Goal: Information Seeking & Learning: Check status

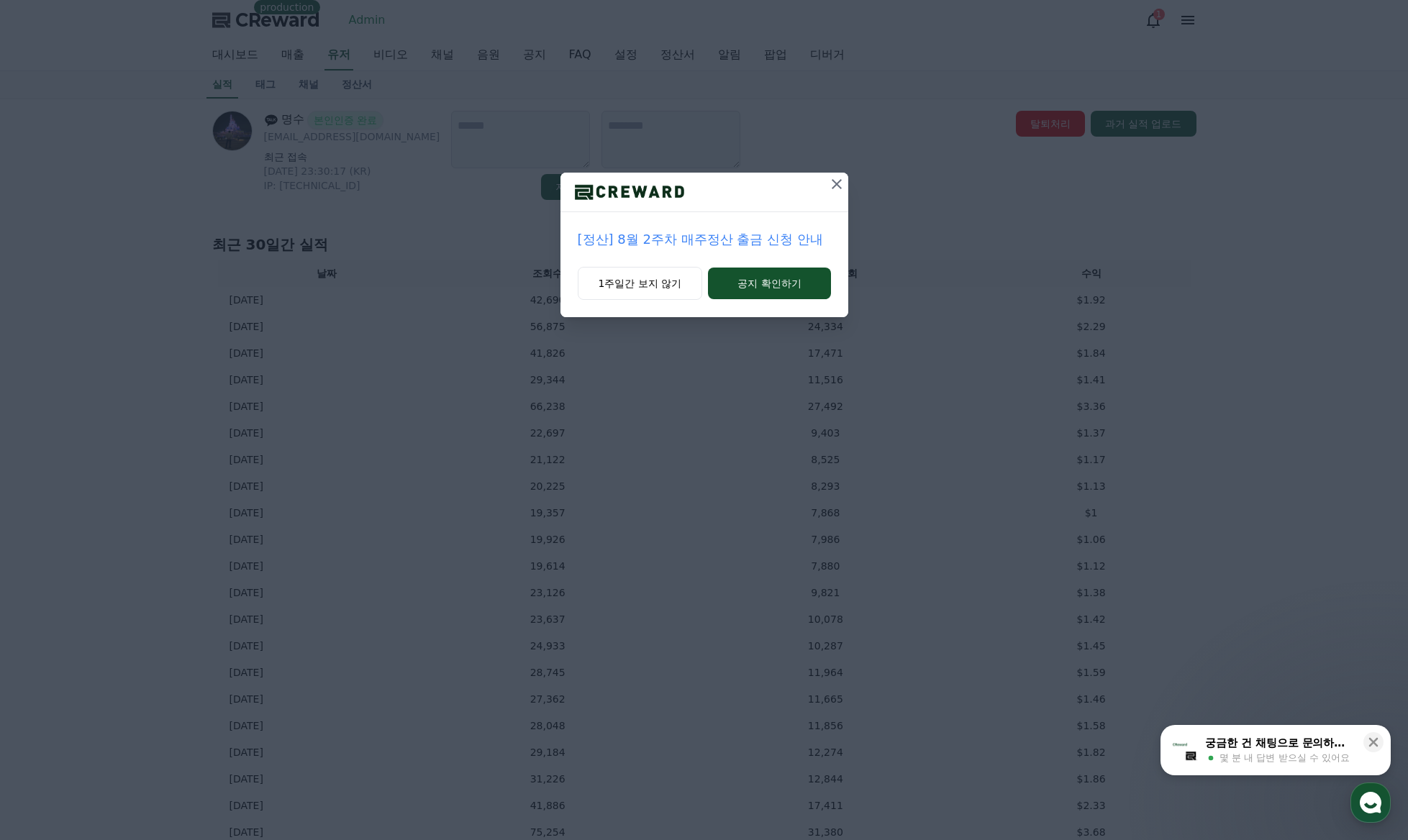
click at [316, 91] on div "[정산] 8월 2주차 매주정산 출금 신청 안내 1주일간 보지 않기 공지 확인하기" at bounding box center [704, 170] width 1408 height 340
click at [839, 184] on icon at bounding box center [837, 184] width 17 height 17
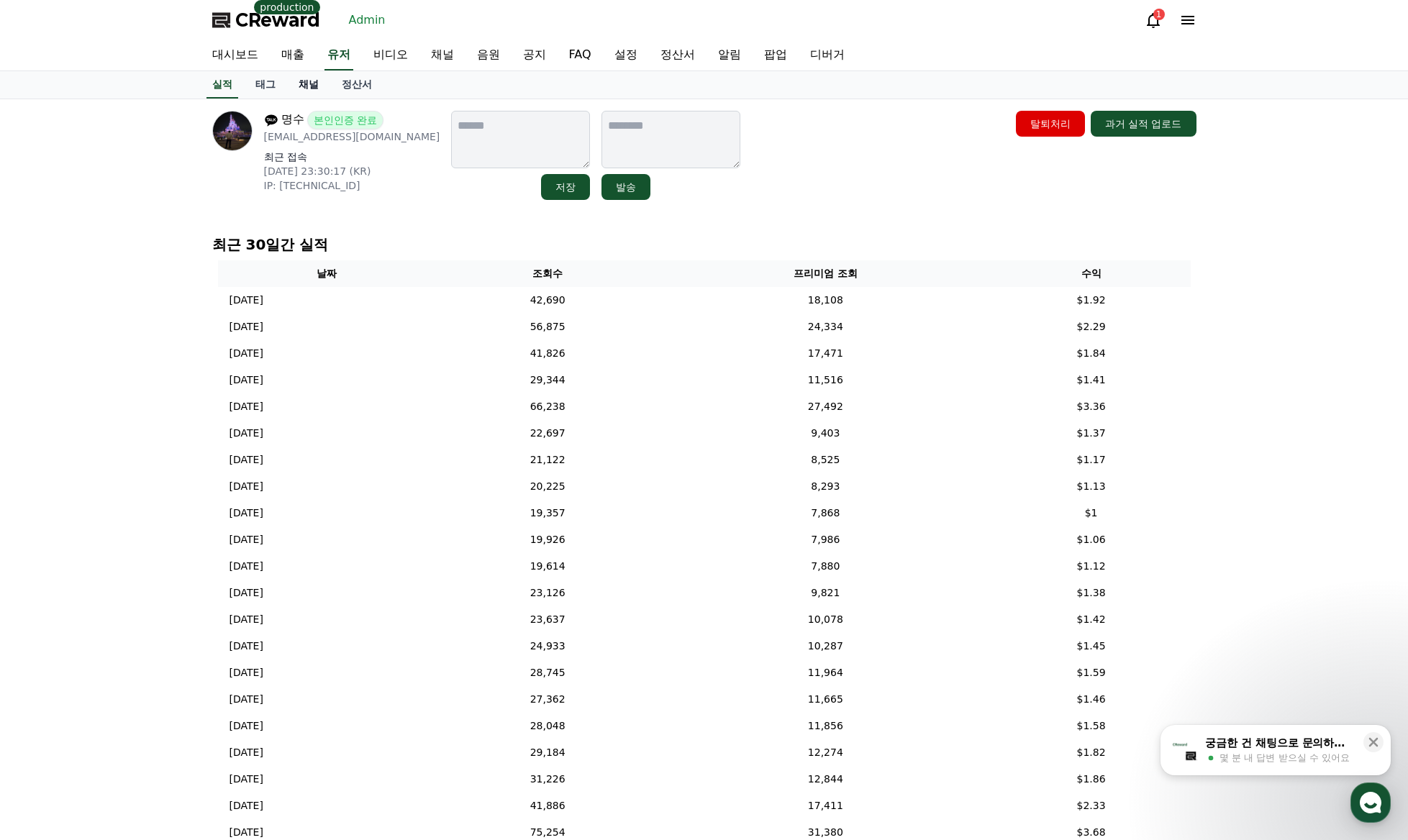
click at [302, 89] on link "채널" at bounding box center [309, 85] width 44 height 27
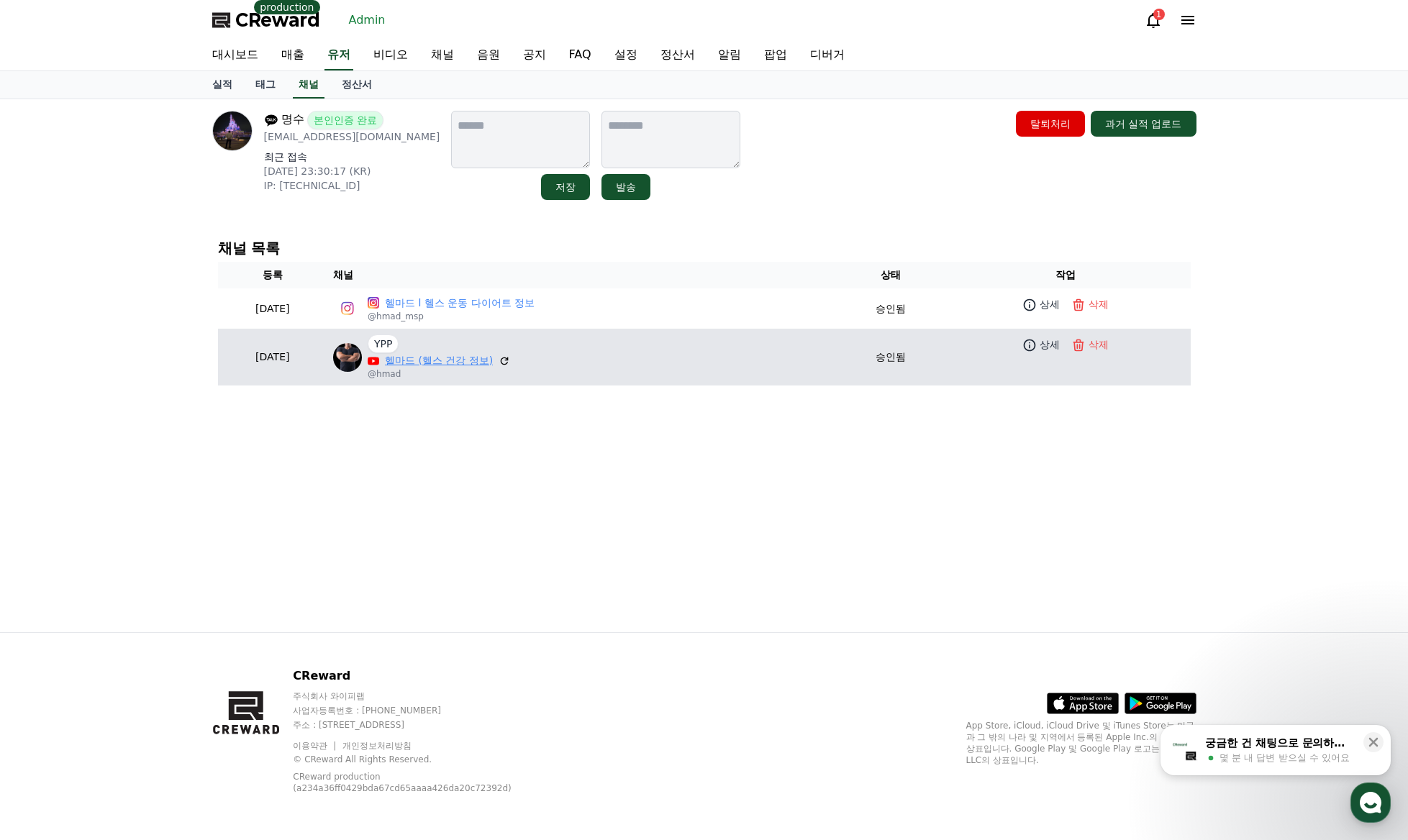
click at [455, 357] on link "헬마드 (헬스 건강 정보)" at bounding box center [439, 360] width 108 height 15
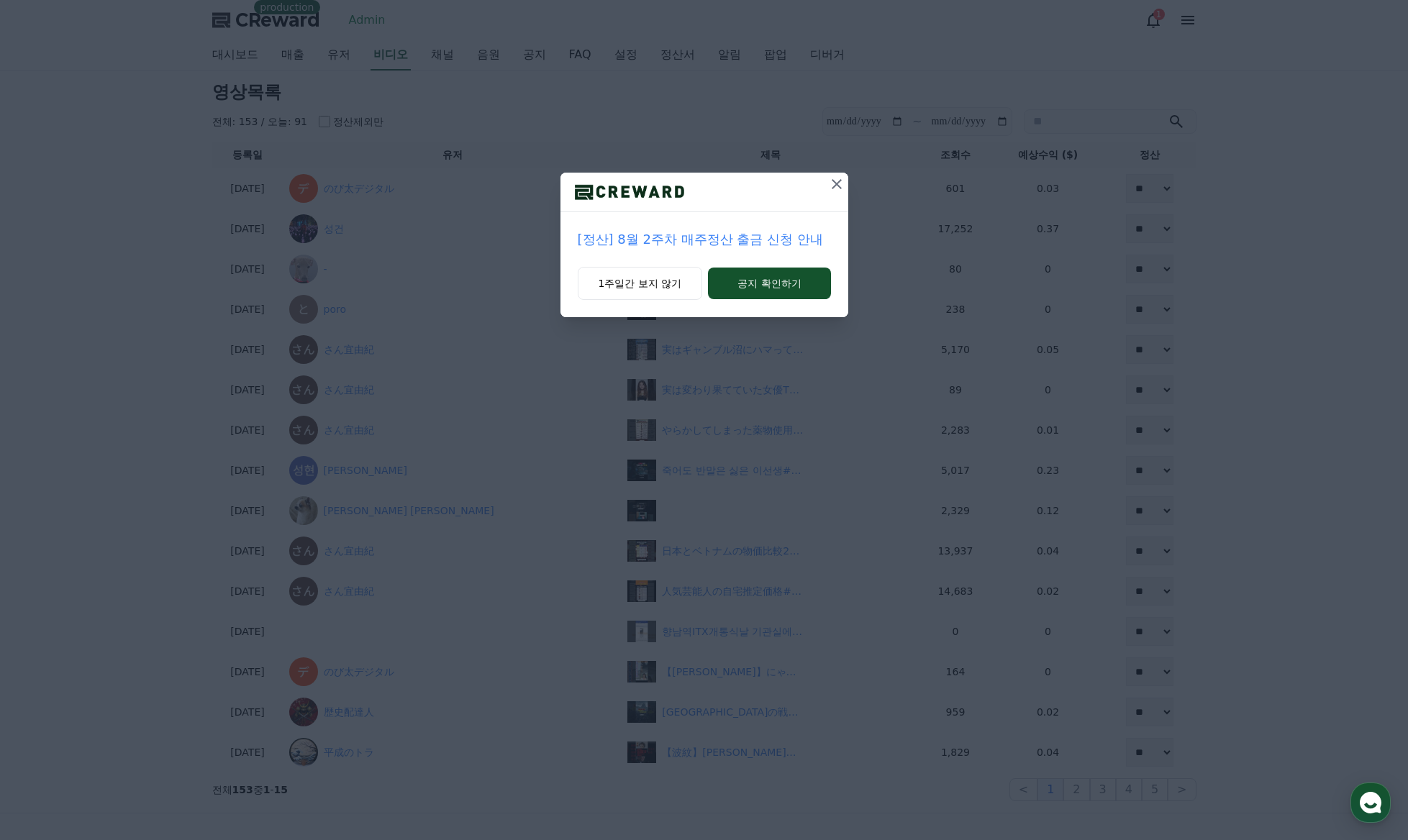
click at [840, 186] on icon at bounding box center [837, 184] width 17 height 17
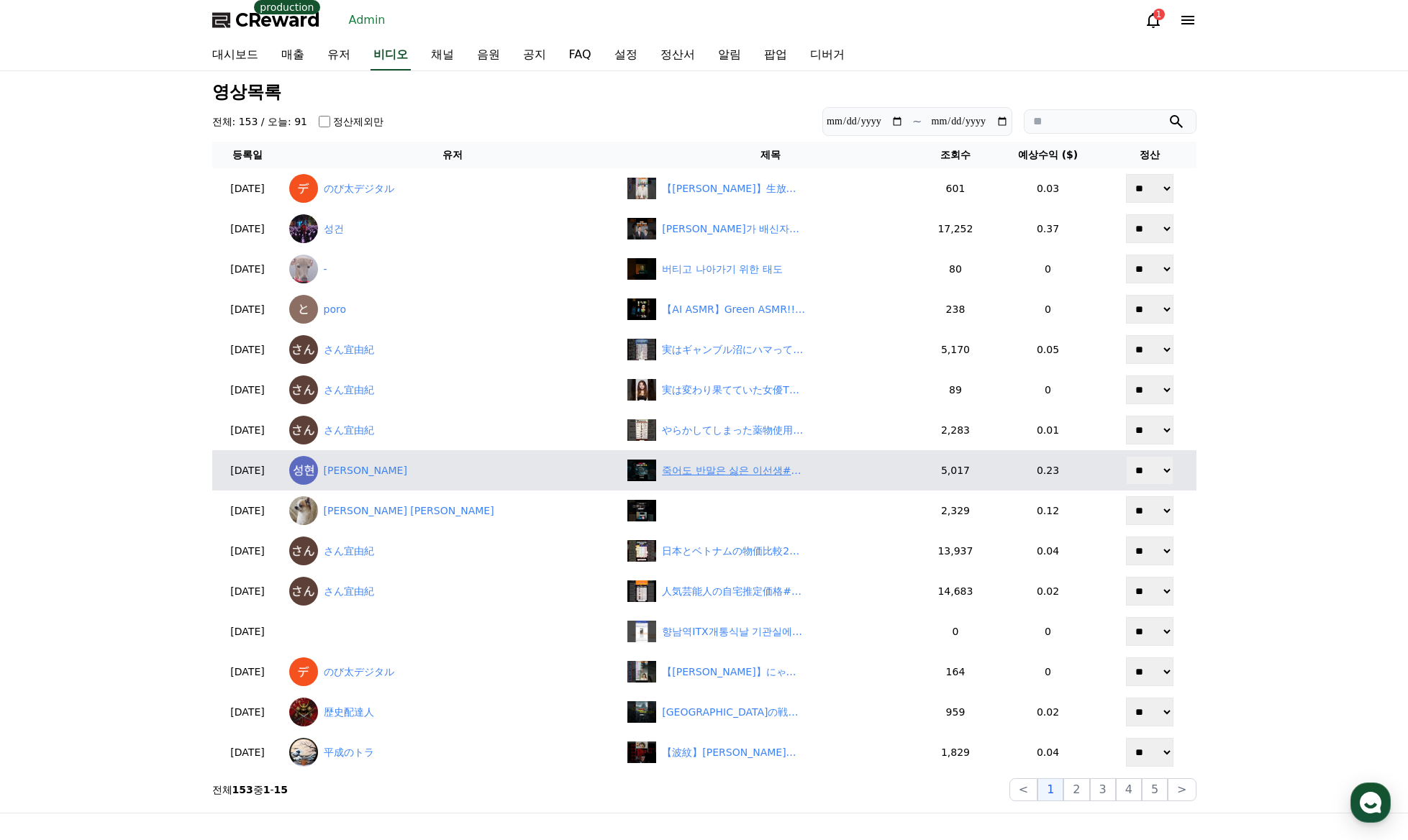
click at [662, 473] on div "죽어도 반말은 싫은 이선생#shorts" at bounding box center [733, 471] width 144 height 15
click at [382, 473] on link "조성현" at bounding box center [453, 470] width 328 height 29
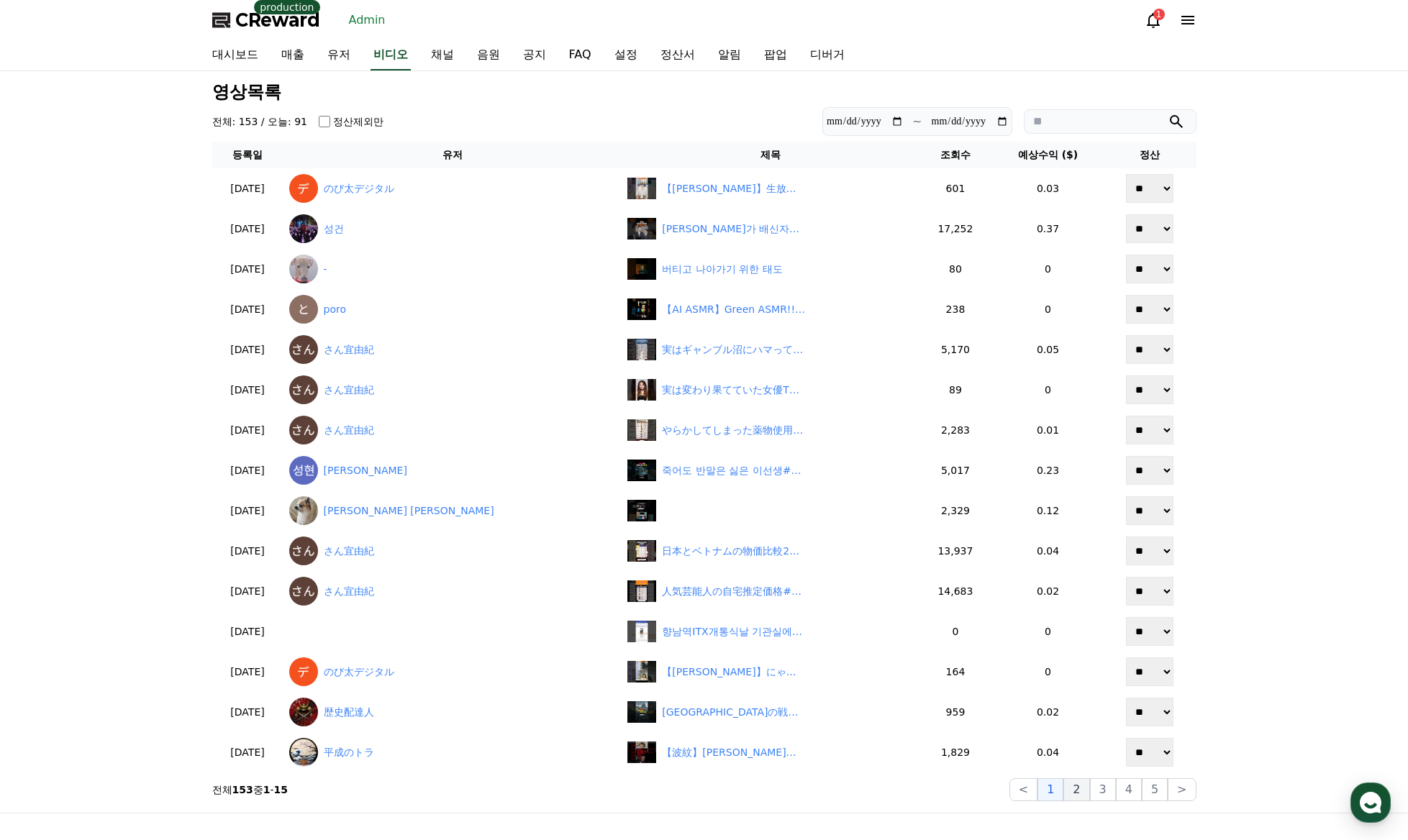
click at [1090, 789] on button "2" at bounding box center [1103, 789] width 26 height 23
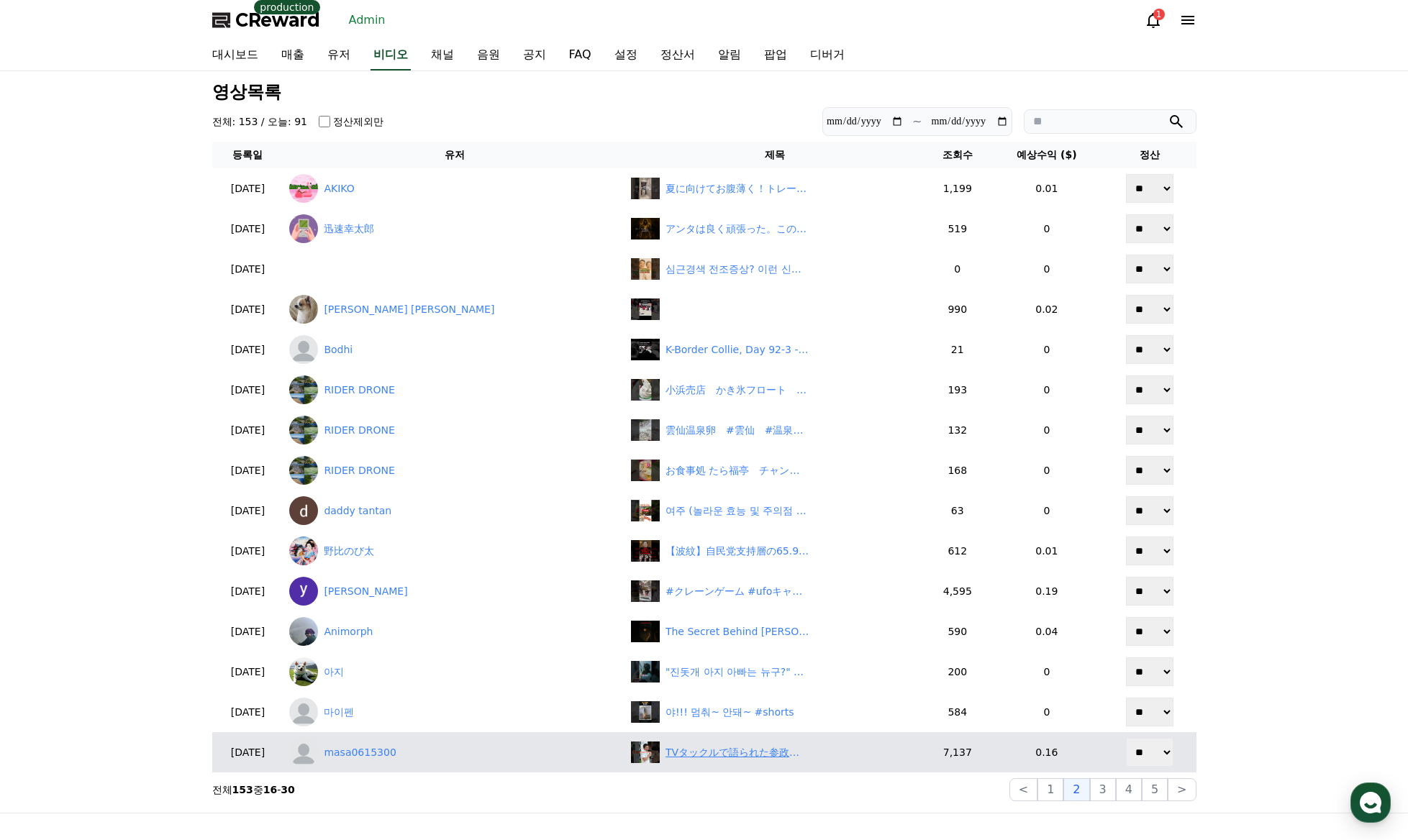
click at [713, 749] on div "TVタックルで語られた参政党の未来" at bounding box center [737, 752] width 144 height 15
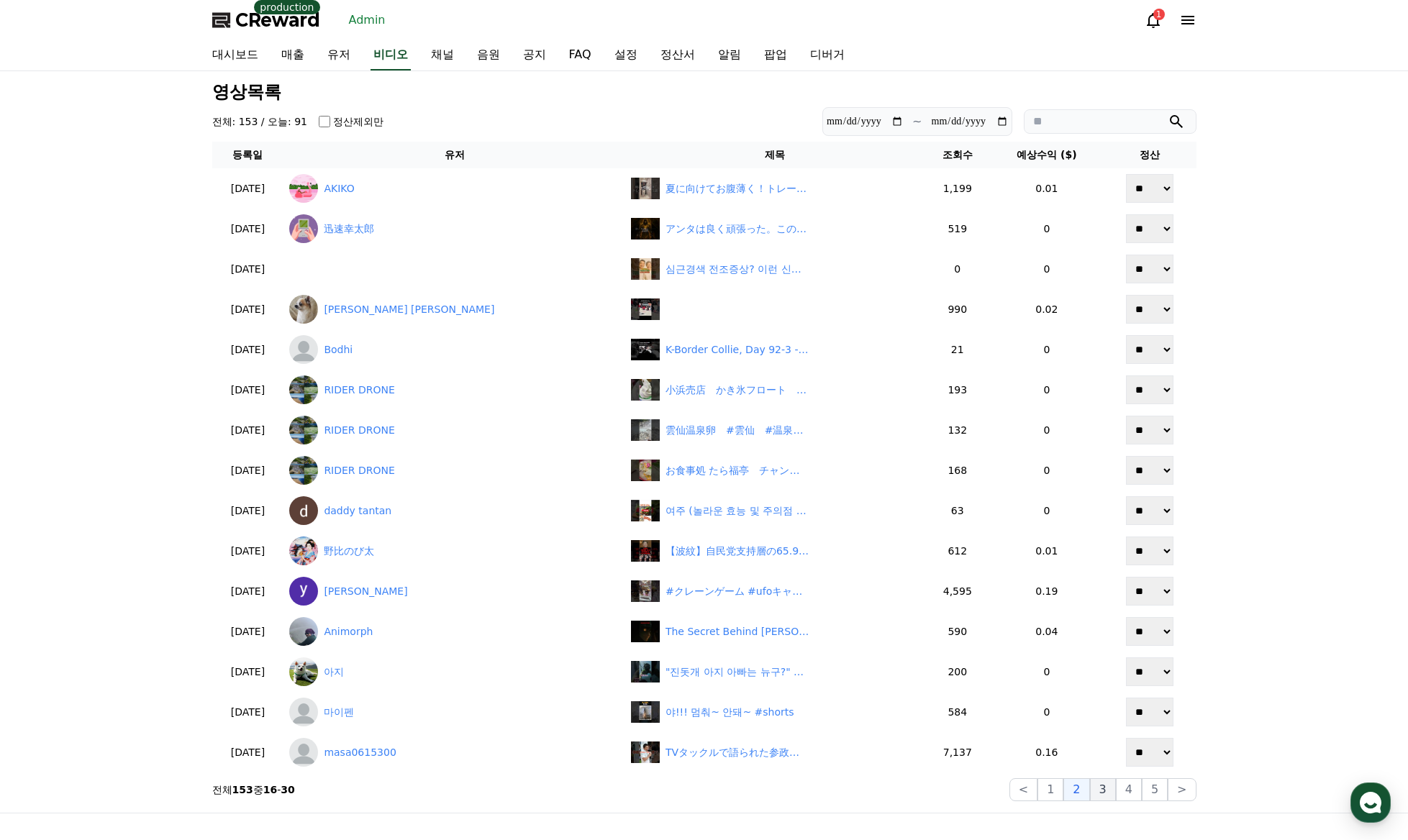
click at [1142, 792] on button "3" at bounding box center [1155, 789] width 26 height 23
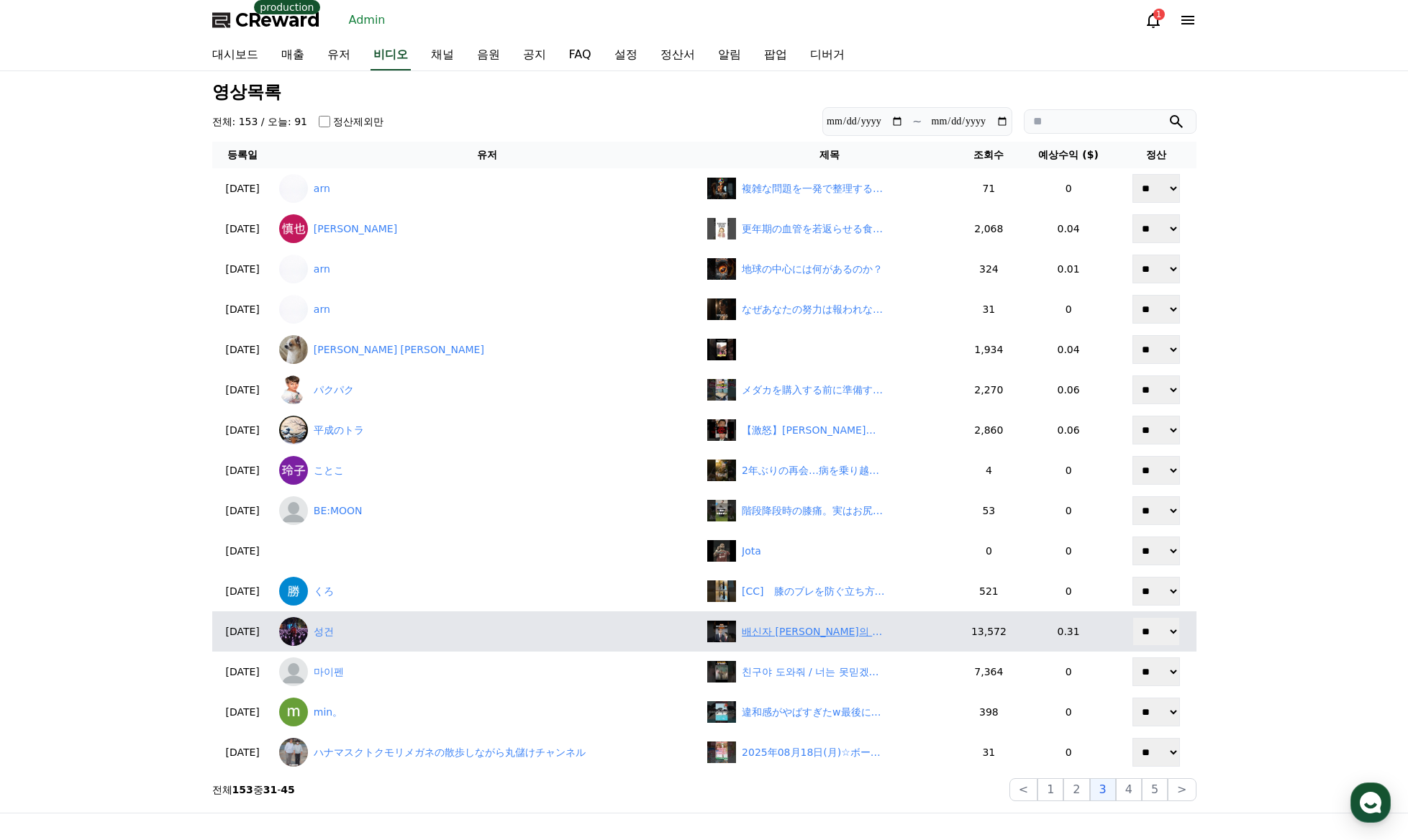
click at [808, 636] on div "배신자 조경태의 이상한 논리에 어이없는 김문수" at bounding box center [813, 631] width 144 height 15
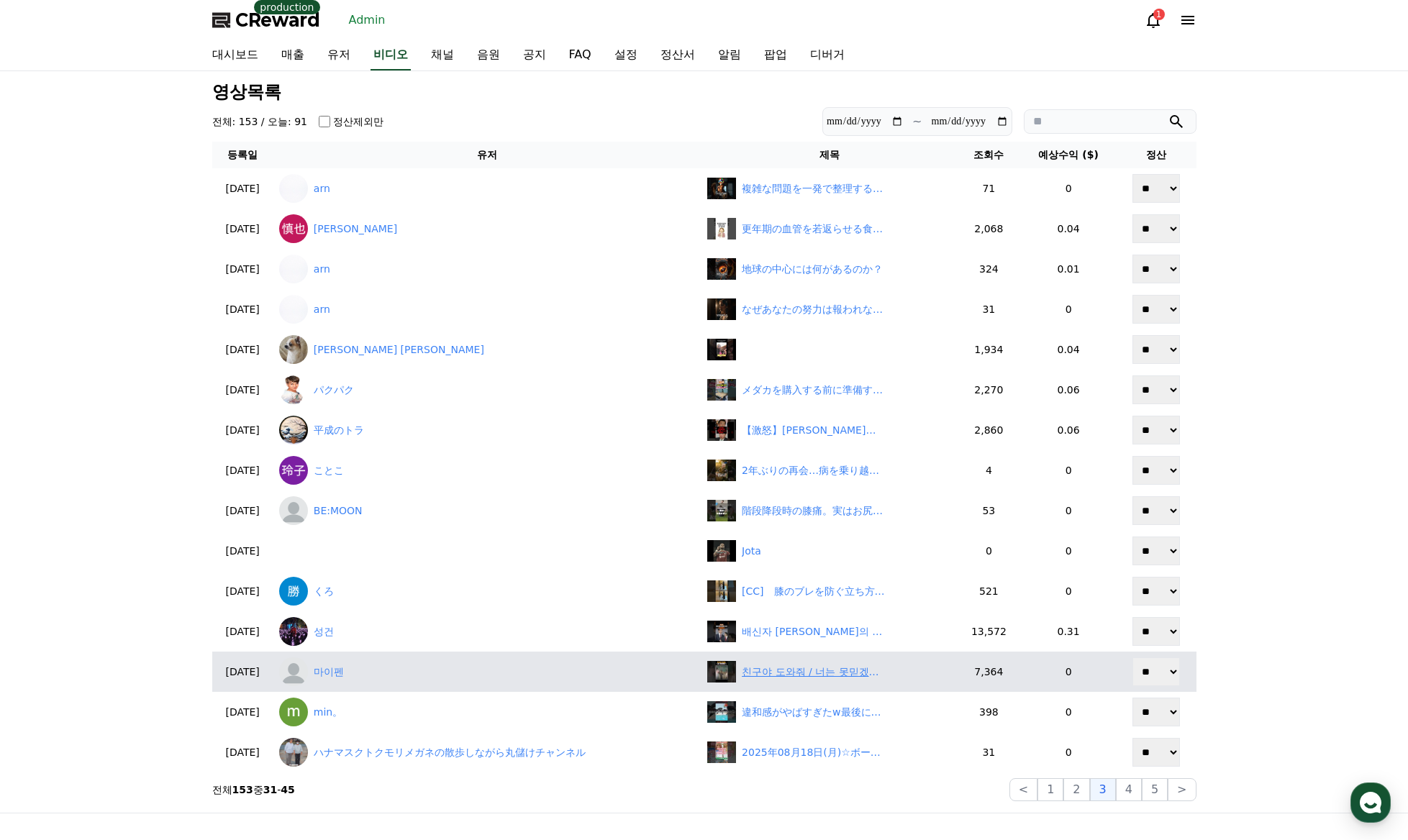
click at [805, 675] on div "친구야 도와줘 / 너는 못믿겠다 #shorts" at bounding box center [813, 672] width 144 height 15
click at [343, 674] on link "마이펜" at bounding box center [487, 671] width 417 height 29
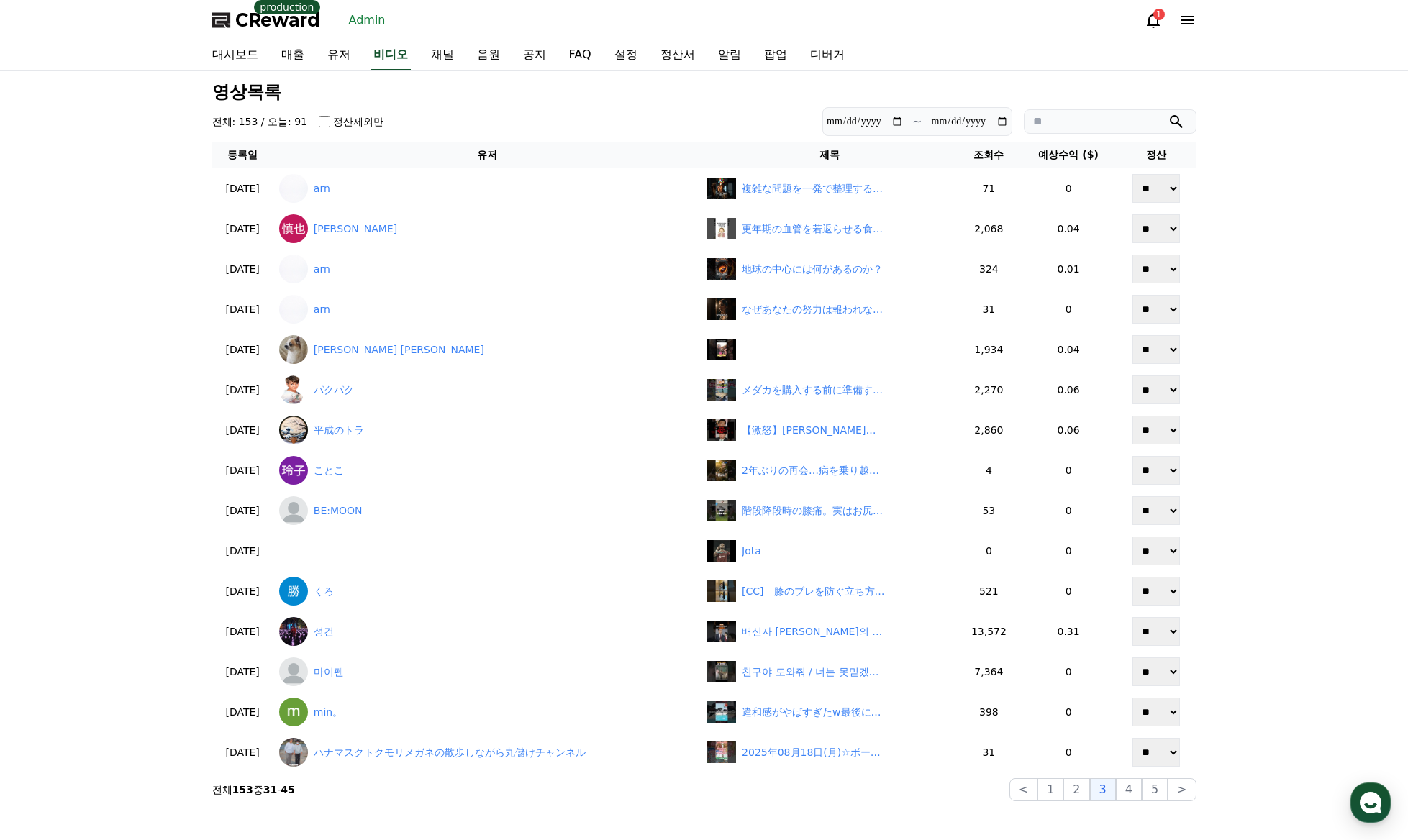
drag, startPoint x: 1135, startPoint y: 794, endPoint x: 1256, endPoint y: 789, distance: 121.1
click at [1256, 789] on div "**********" at bounding box center [704, 442] width 1408 height 742
click at [1129, 799] on button "4" at bounding box center [1129, 789] width 26 height 23
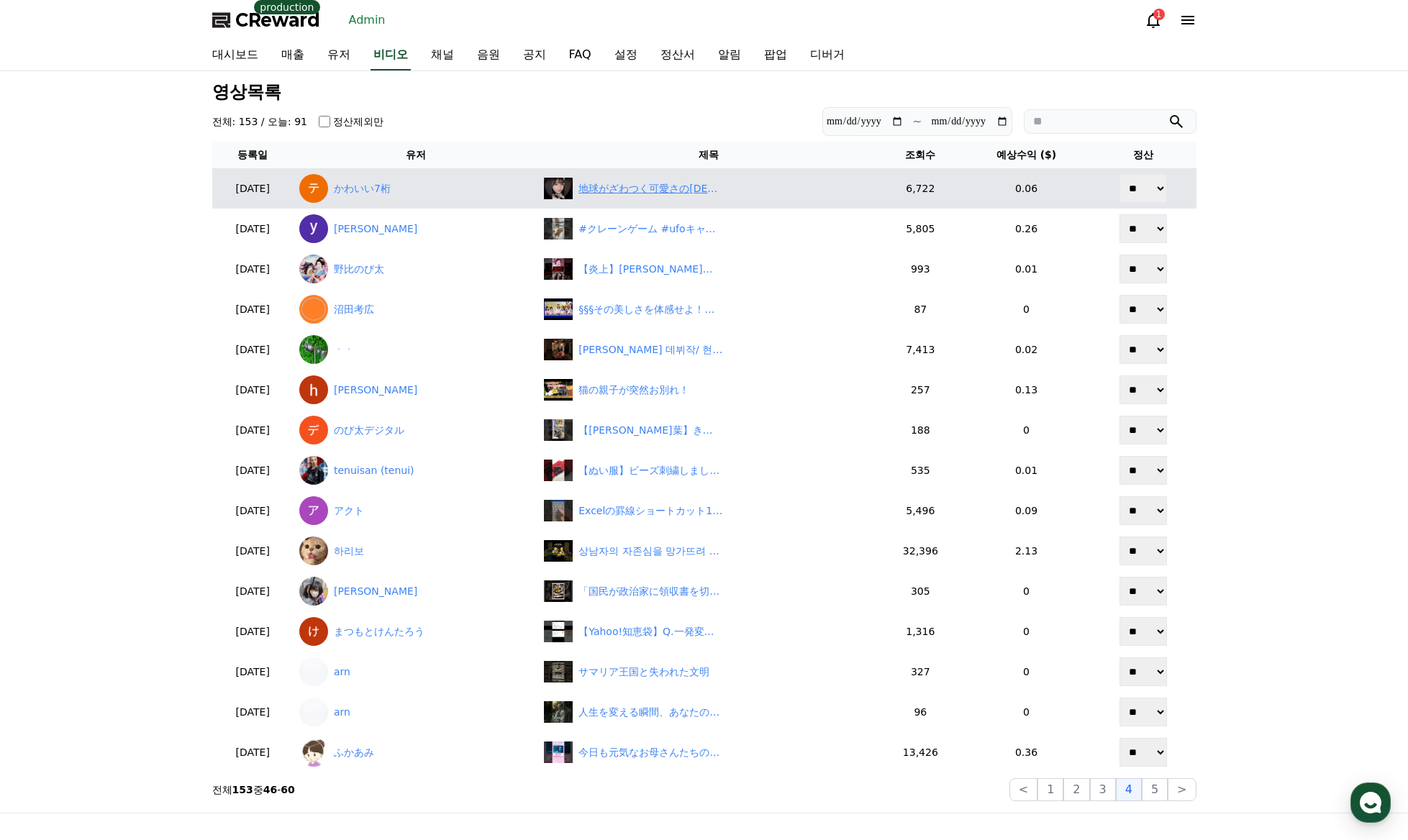
click at [712, 192] on div "地球がざわつく可愛さの神7桁 #魔法の7桁 #7桁 #7桁の数字 #shorts" at bounding box center [650, 188] width 144 height 15
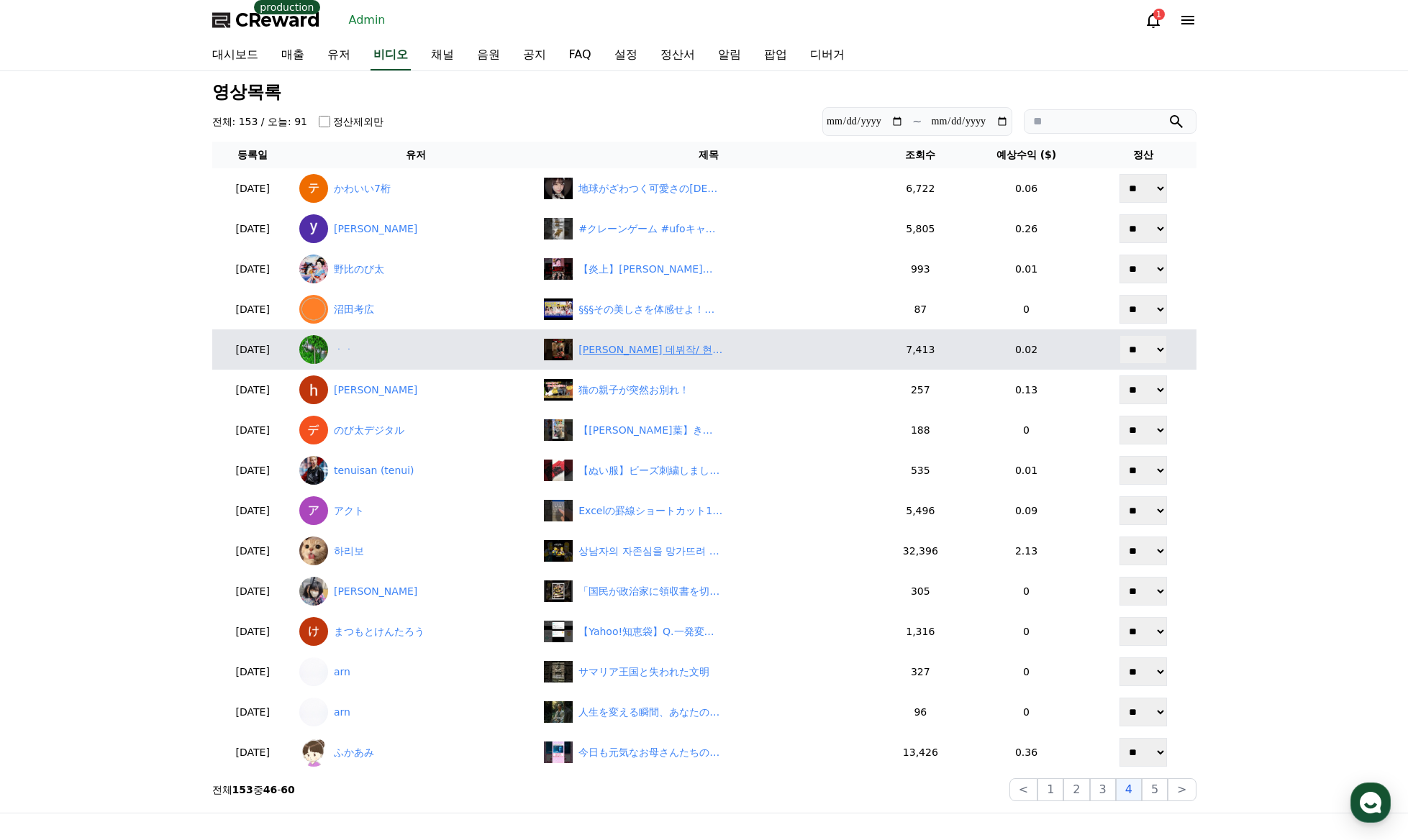
click at [663, 355] on div "황정민 데뷔작/ 현실 여자싸움 최고의 액션 #장군의아들" at bounding box center [650, 349] width 144 height 15
click at [650, 348] on div "황정민 데뷔작/ 현실 여자싸움 최고의 액션 #장군의아들" at bounding box center [650, 349] width 144 height 15
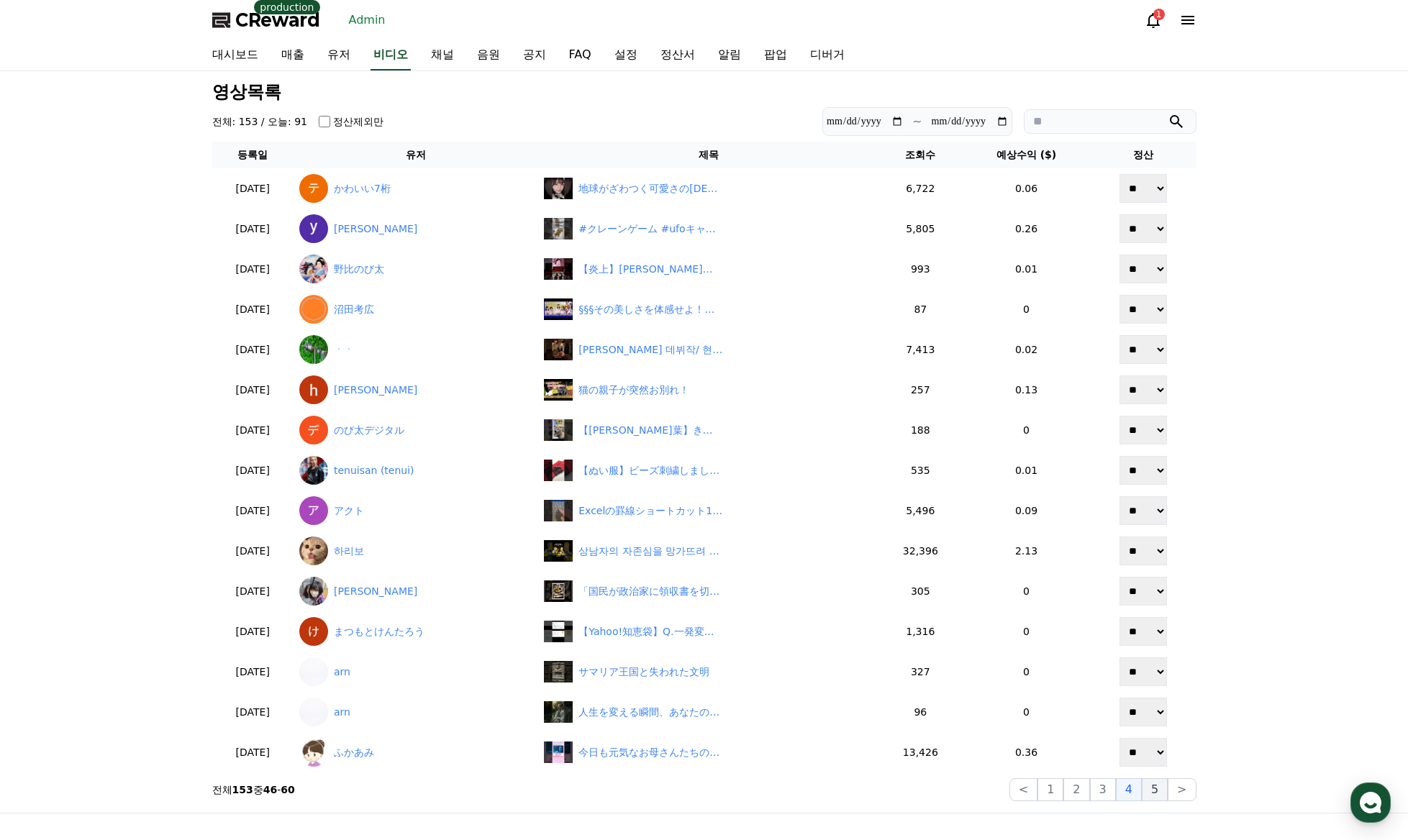
click at [1160, 789] on button "5" at bounding box center [1155, 789] width 26 height 23
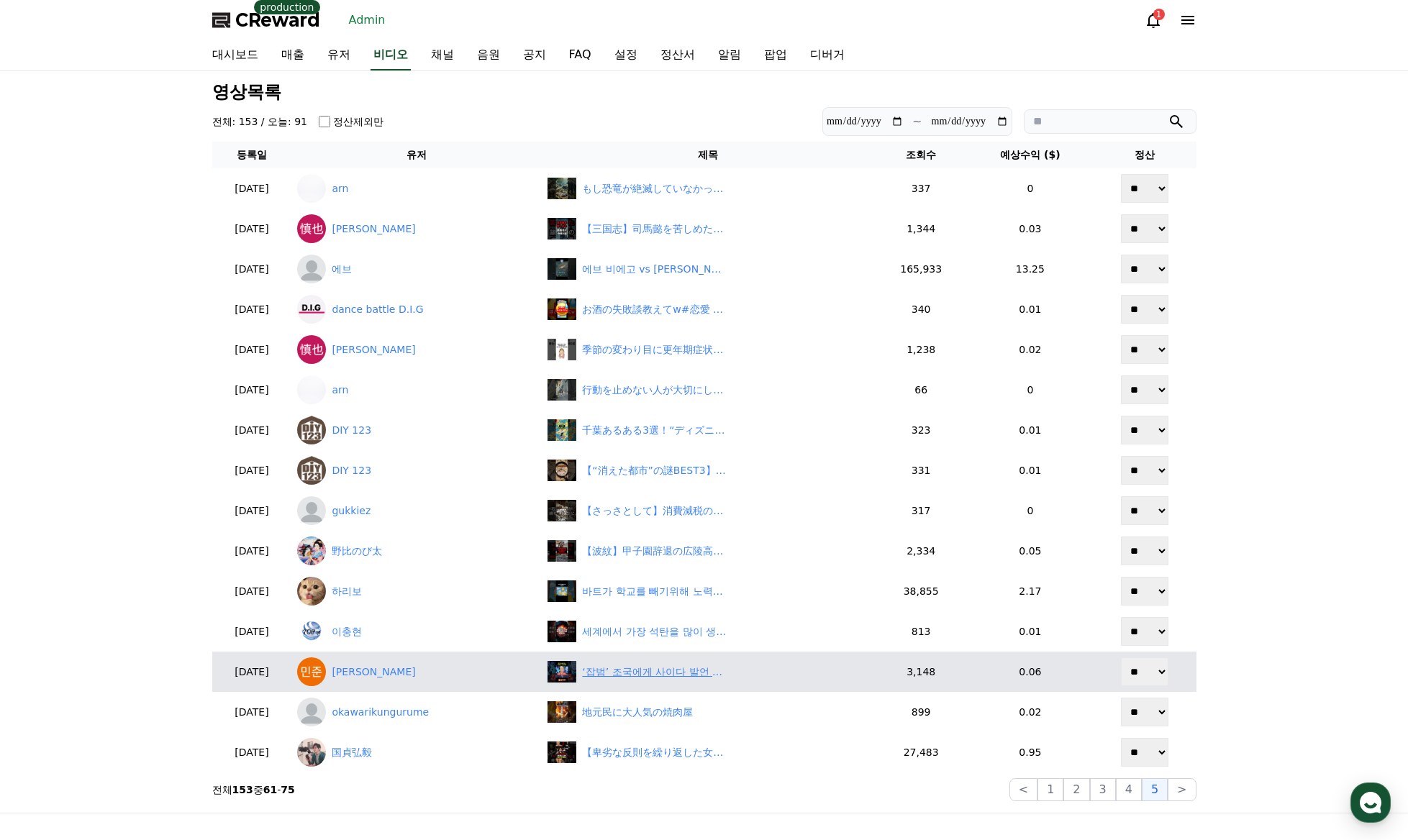
click at [644, 677] on div "‘잡범’ 조국에게 사이다 발언 날리는 전원책" at bounding box center [654, 672] width 144 height 15
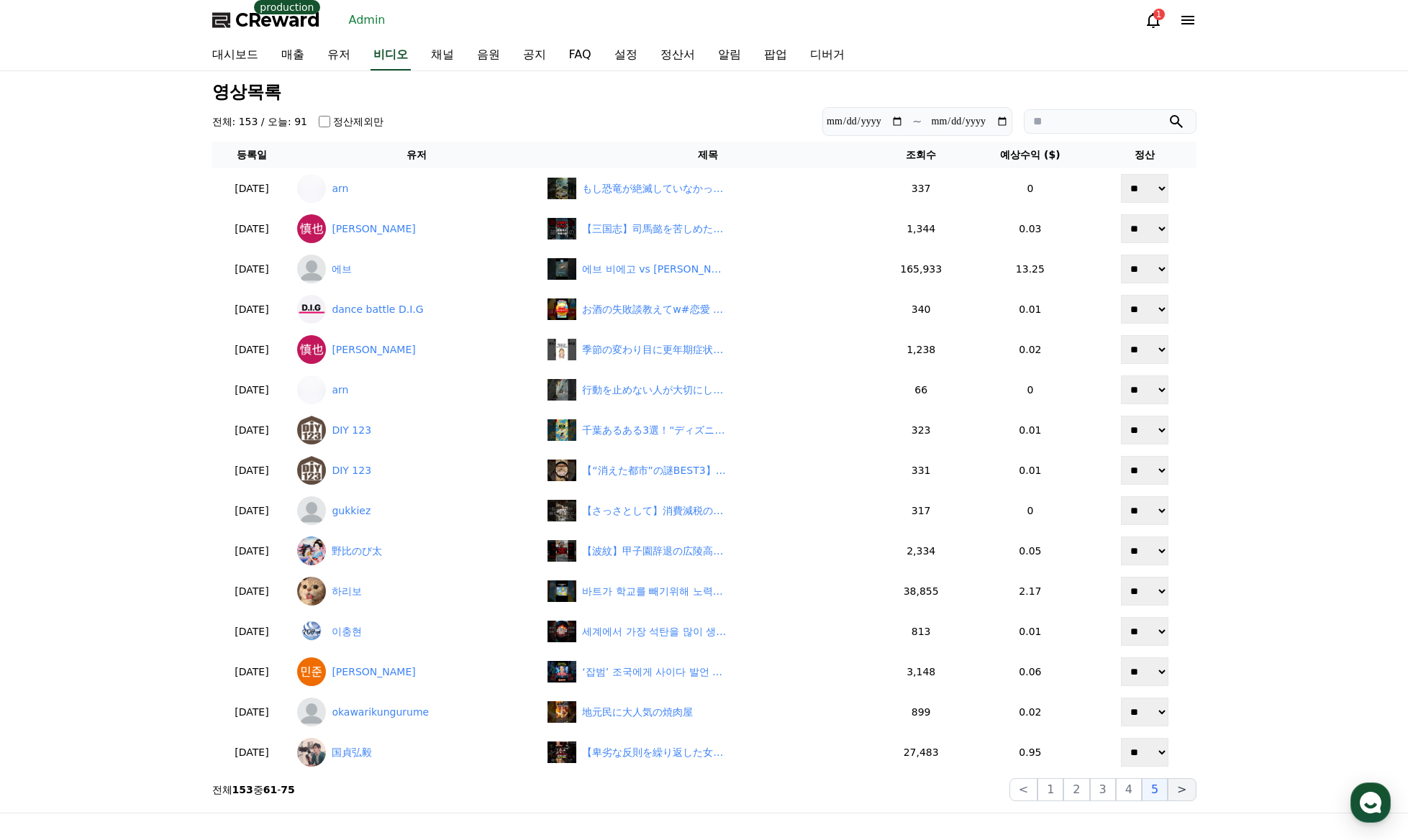
click at [1187, 793] on button ">" at bounding box center [1182, 789] width 28 height 23
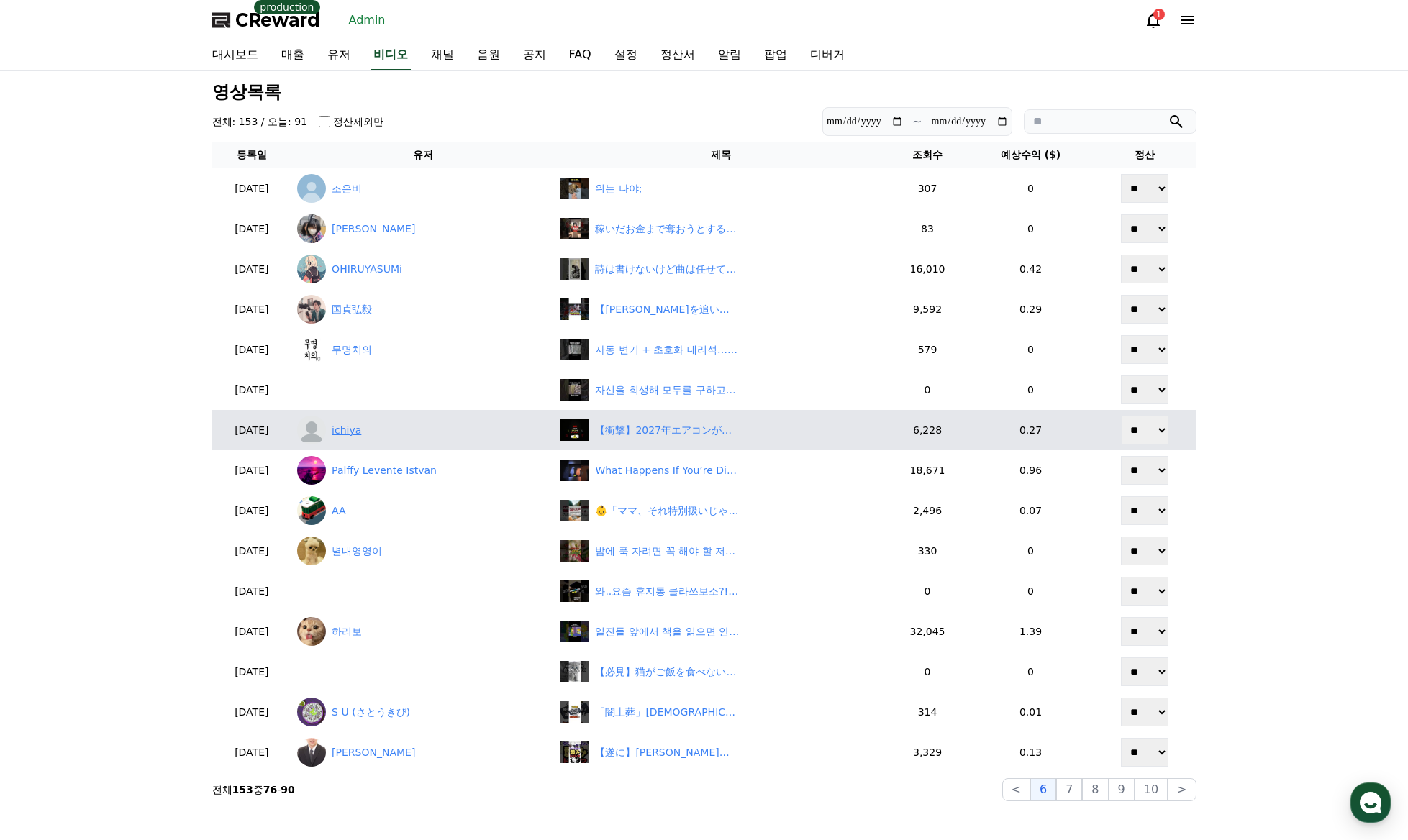
click at [383, 431] on link "ichiya" at bounding box center [423, 430] width 252 height 29
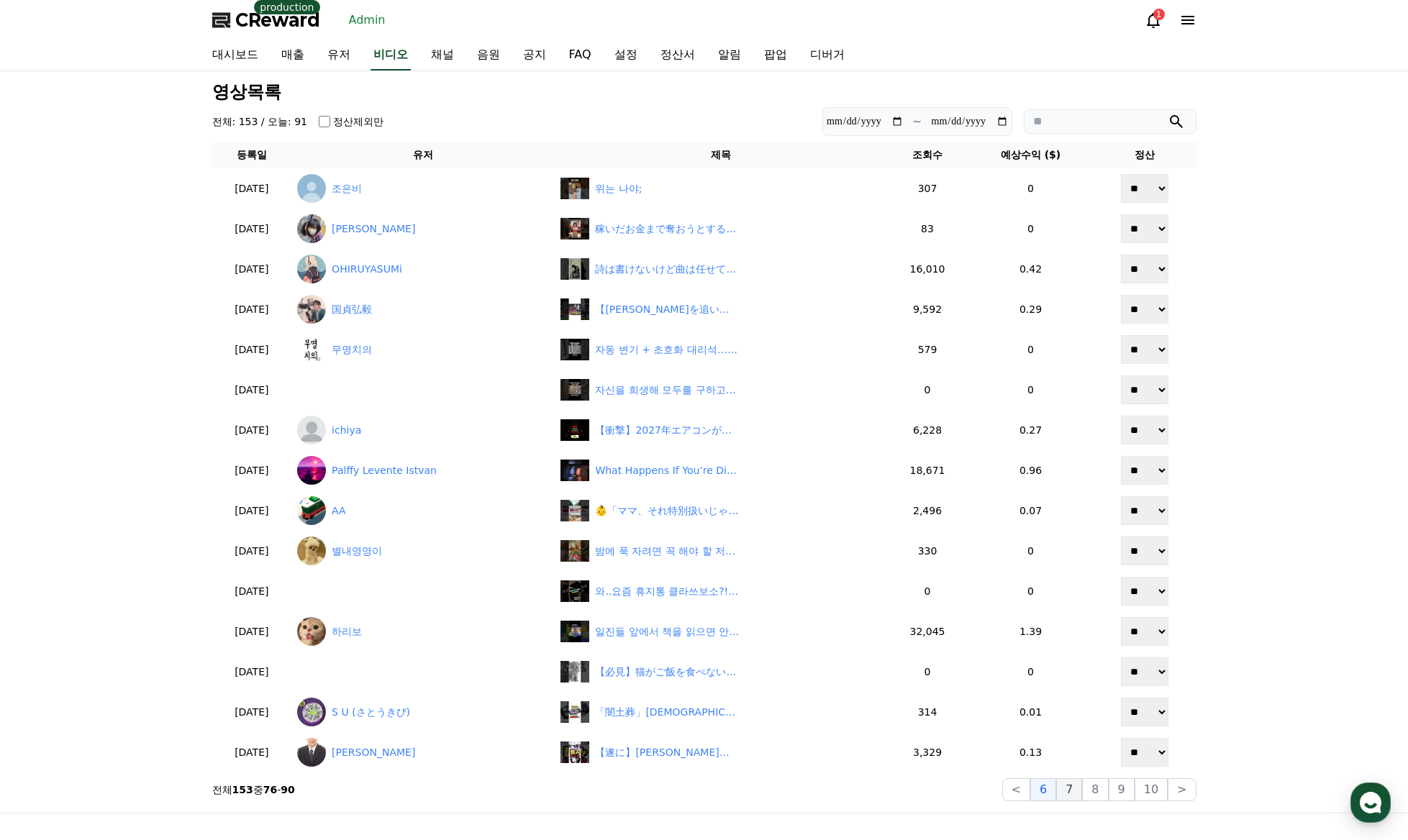
click at [1082, 793] on button "7" at bounding box center [1095, 789] width 26 height 23
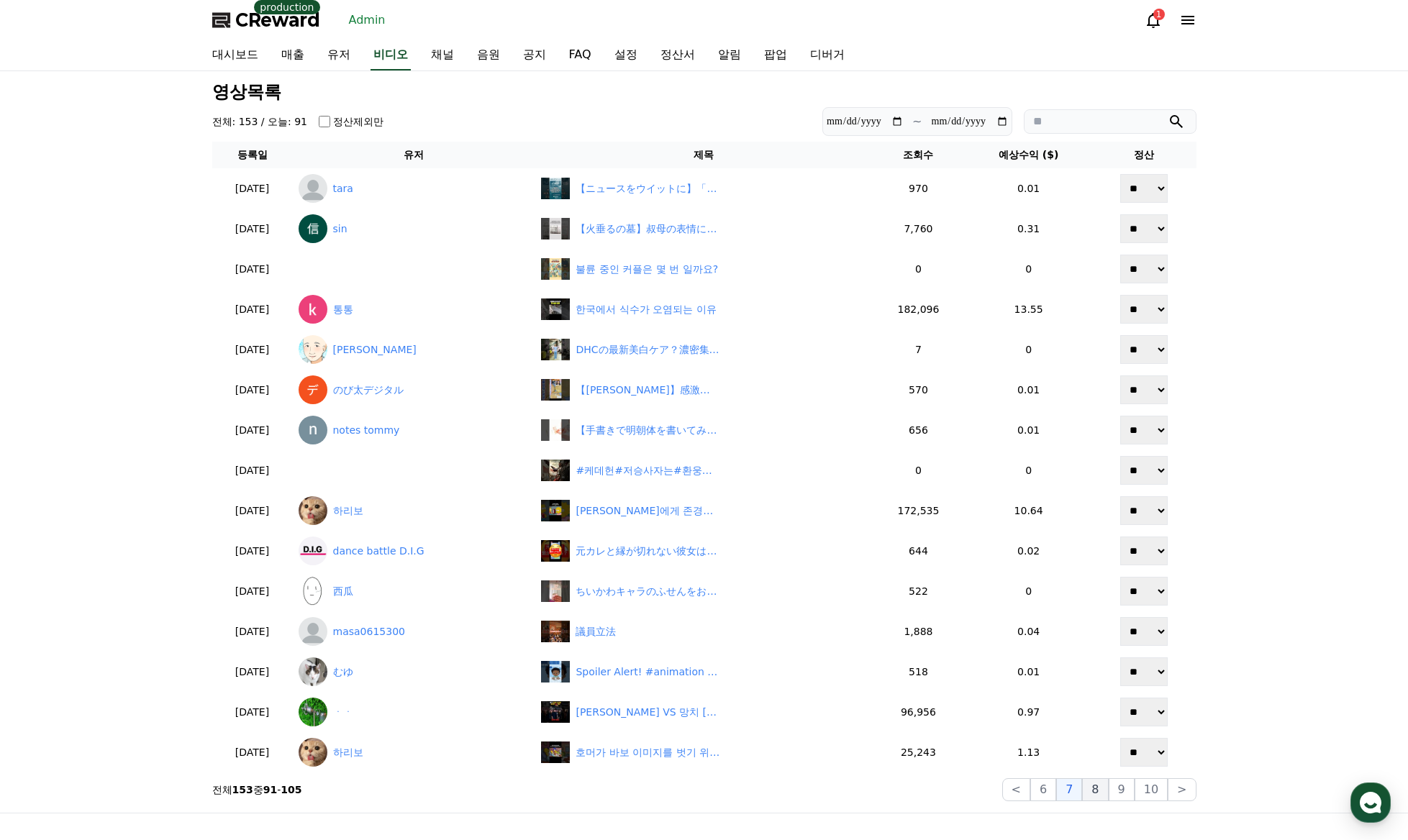
click at [1135, 791] on button "8" at bounding box center [1152, 789] width 33 height 23
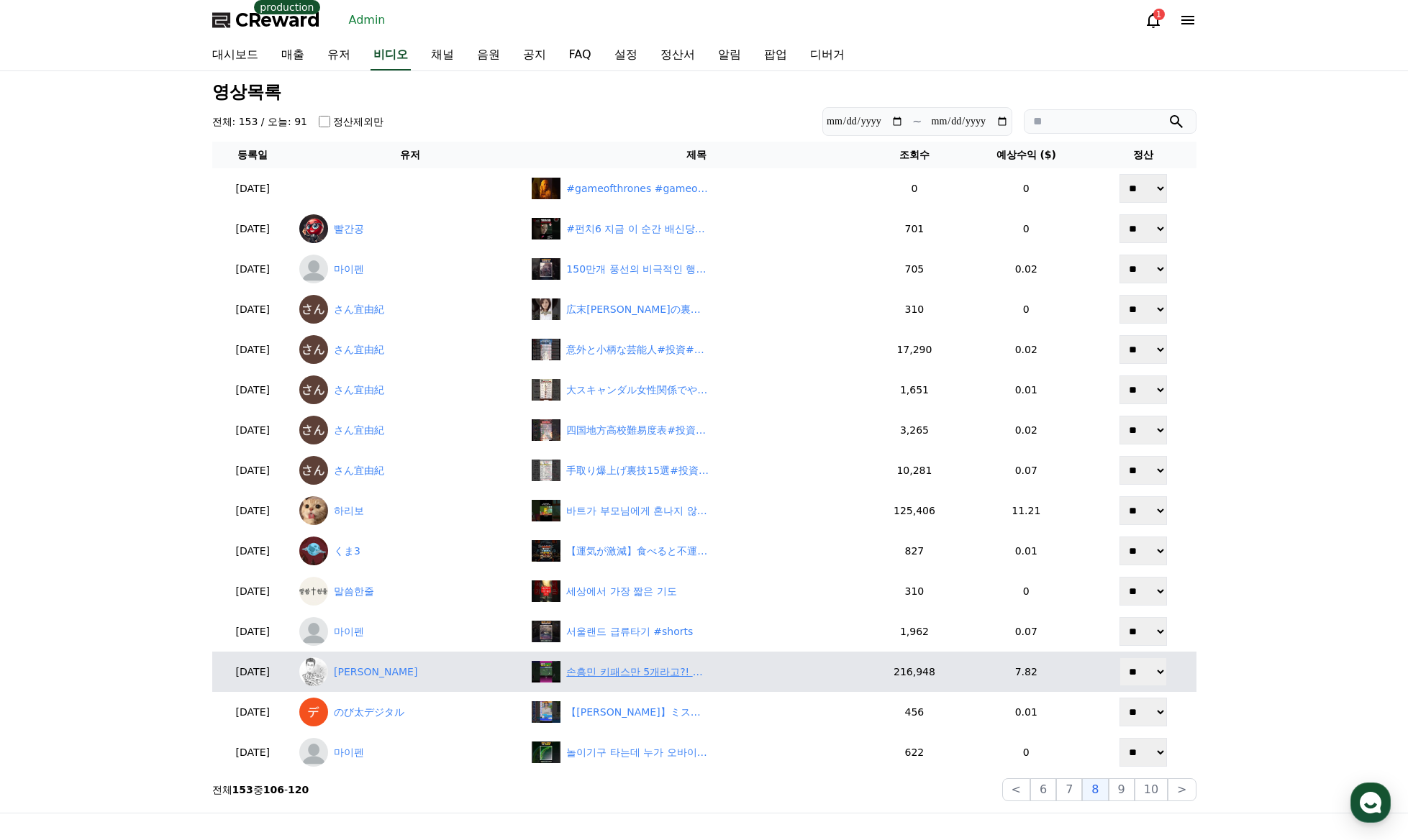
click at [623, 678] on div "손흥민 키패스만 5개라고?! 쏘니의 MOM 패스영상 보시죠!" at bounding box center [638, 672] width 144 height 15
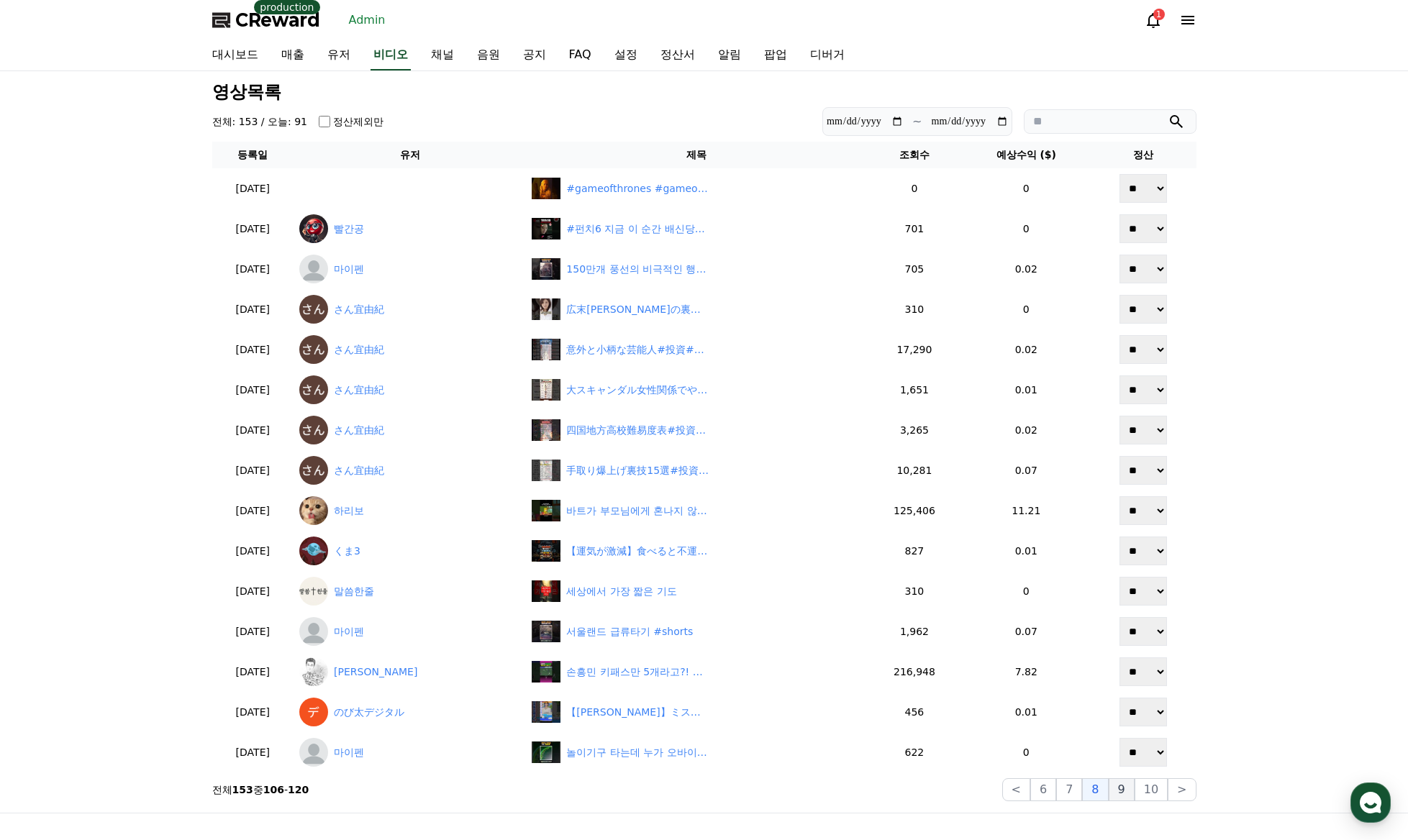
click at [1122, 793] on button "9" at bounding box center [1122, 789] width 26 height 23
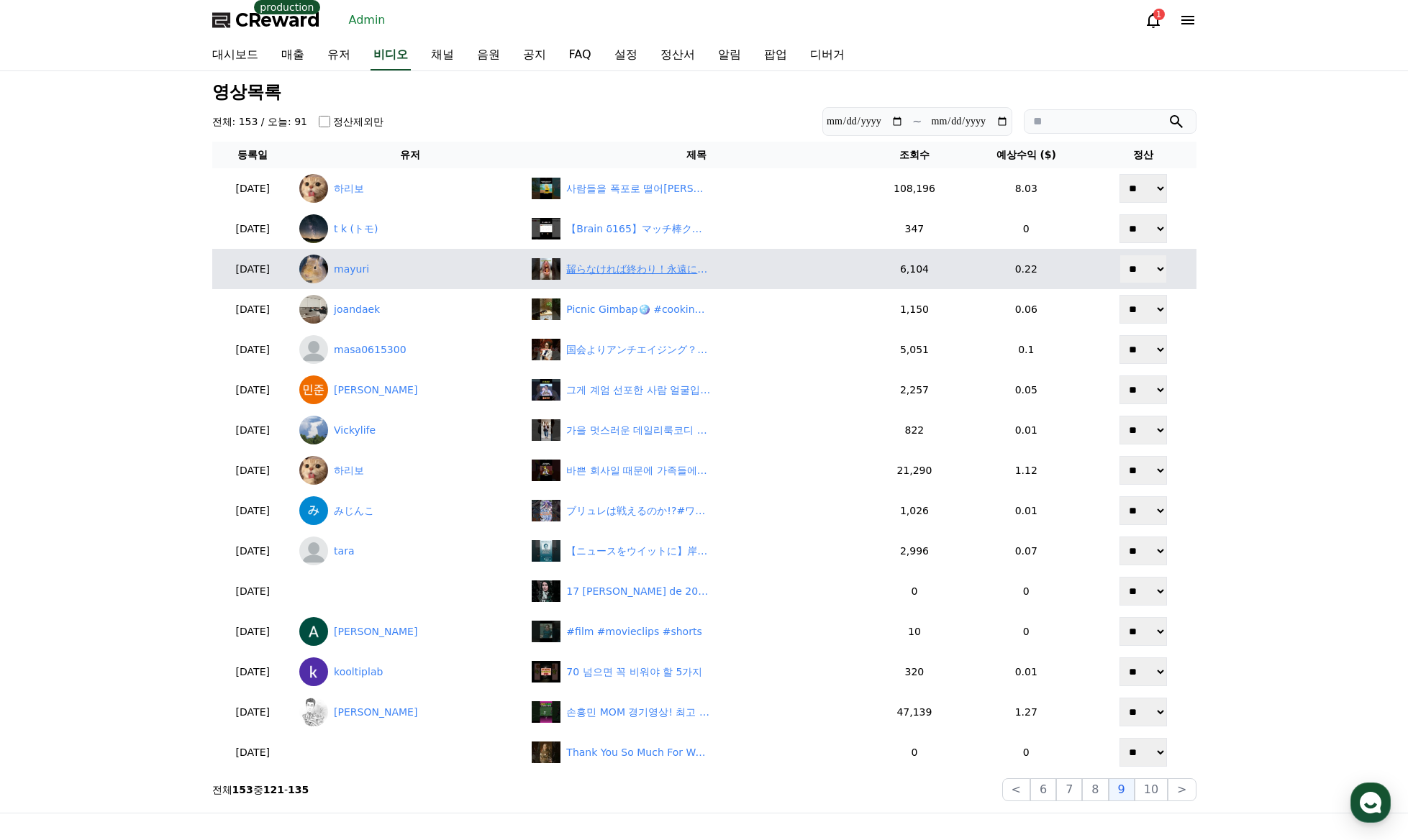
click at [635, 278] on div "齧らなければ終わり！永遠に伸び続ける歯を止めるのは…齧ることで生き延びる、ネズミのおもしろい生態雑学" at bounding box center [696, 268] width 329 height 22
click at [391, 272] on link "mayuri" at bounding box center [409, 268] width 221 height 29
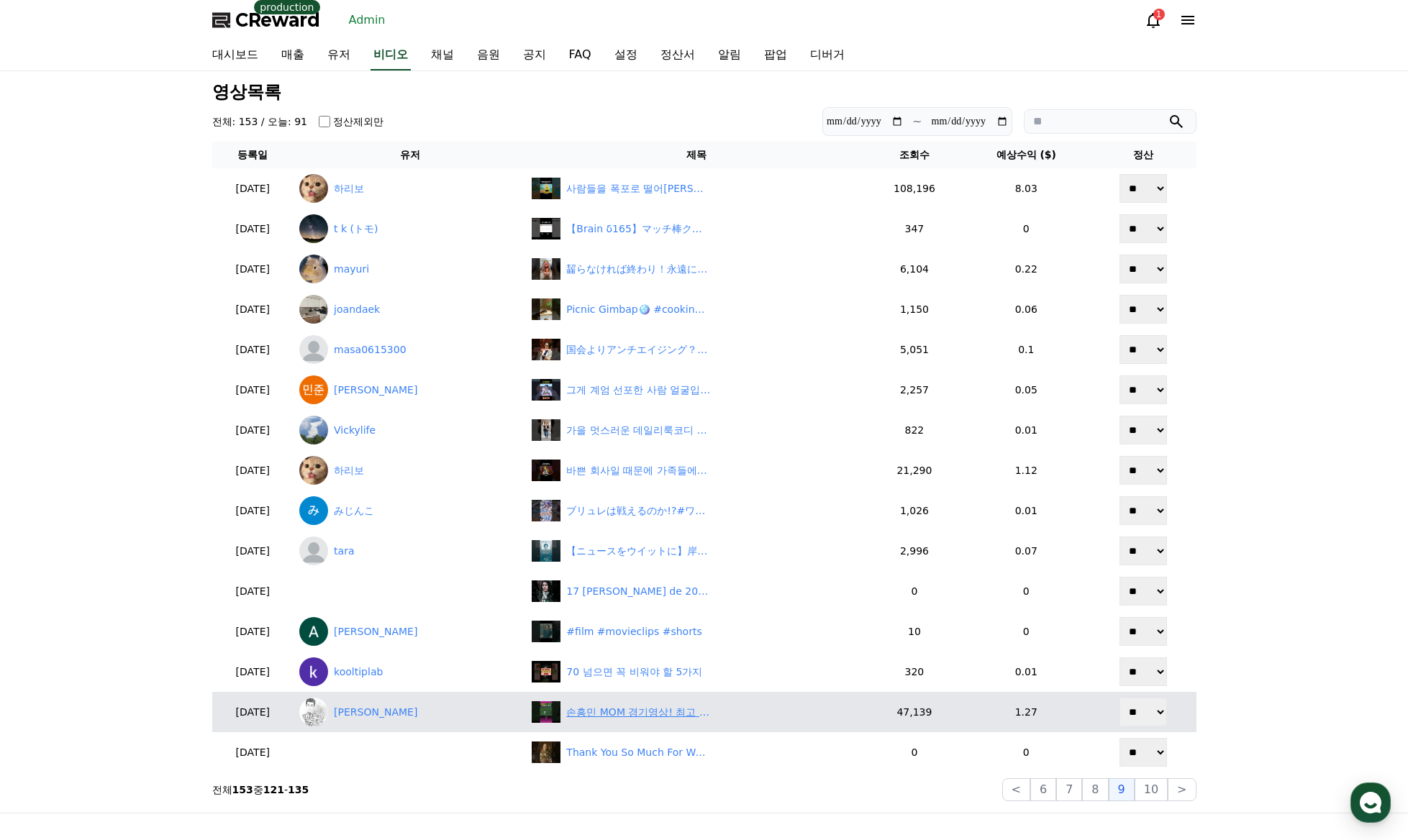
click at [591, 712] on div "손흥민 MOM 경기영상! 최고 8.5 평점! 키패스 5개·도움 1개·골 관여 2개" at bounding box center [638, 712] width 144 height 15
click at [381, 717] on link "Daniel Y" at bounding box center [409, 712] width 221 height 29
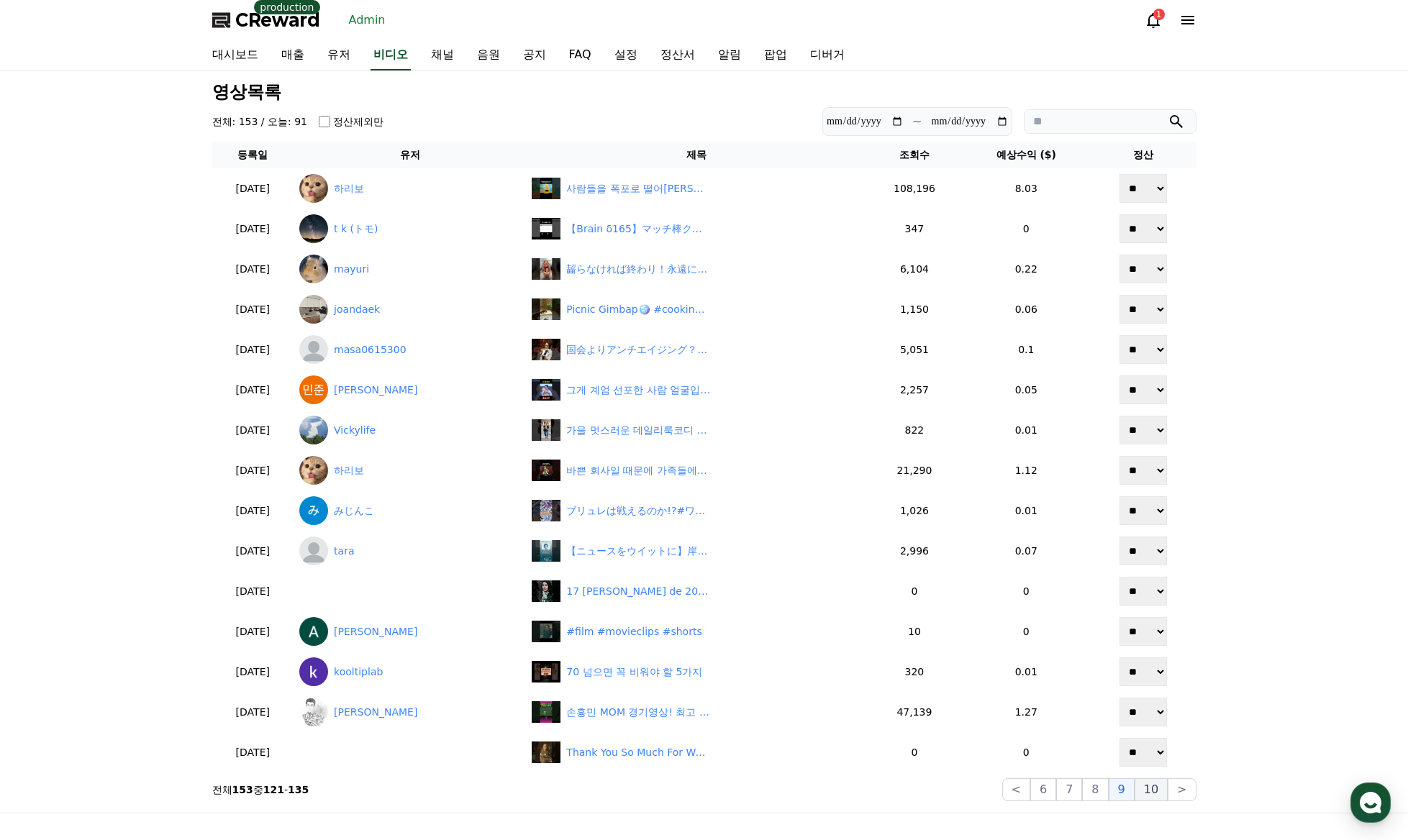
click at [1154, 796] on button "10" at bounding box center [1152, 789] width 33 height 23
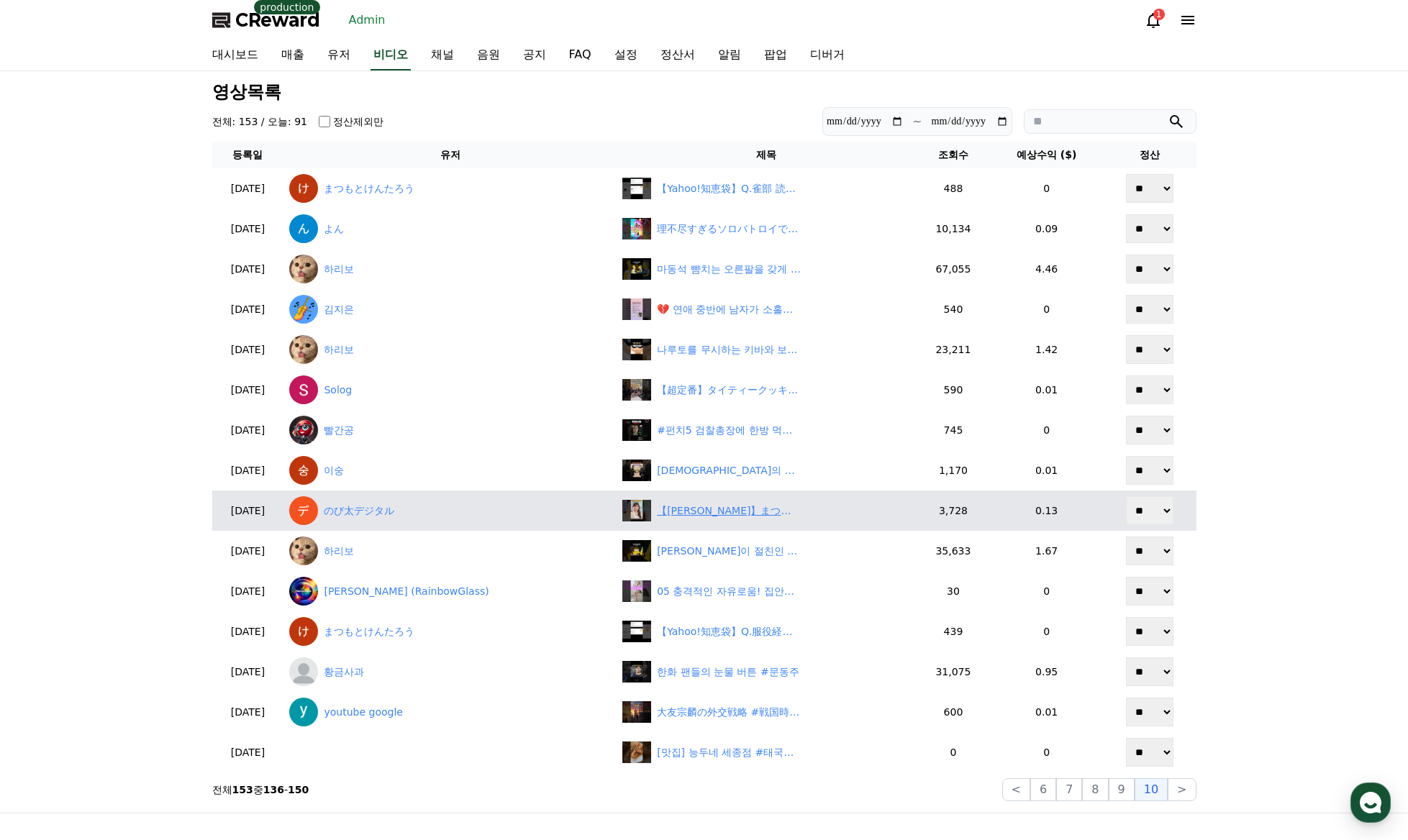
click at [724, 515] on div "【小林李衣奈】まつ毛が長すぎて上下のまつ毛がマスカラでくっついて強制目閉じ状態になる美人お天気キャスターりーちゃん【ウェザーニュースLiVE切り抜き】 #かわ…" at bounding box center [729, 511] width 144 height 15
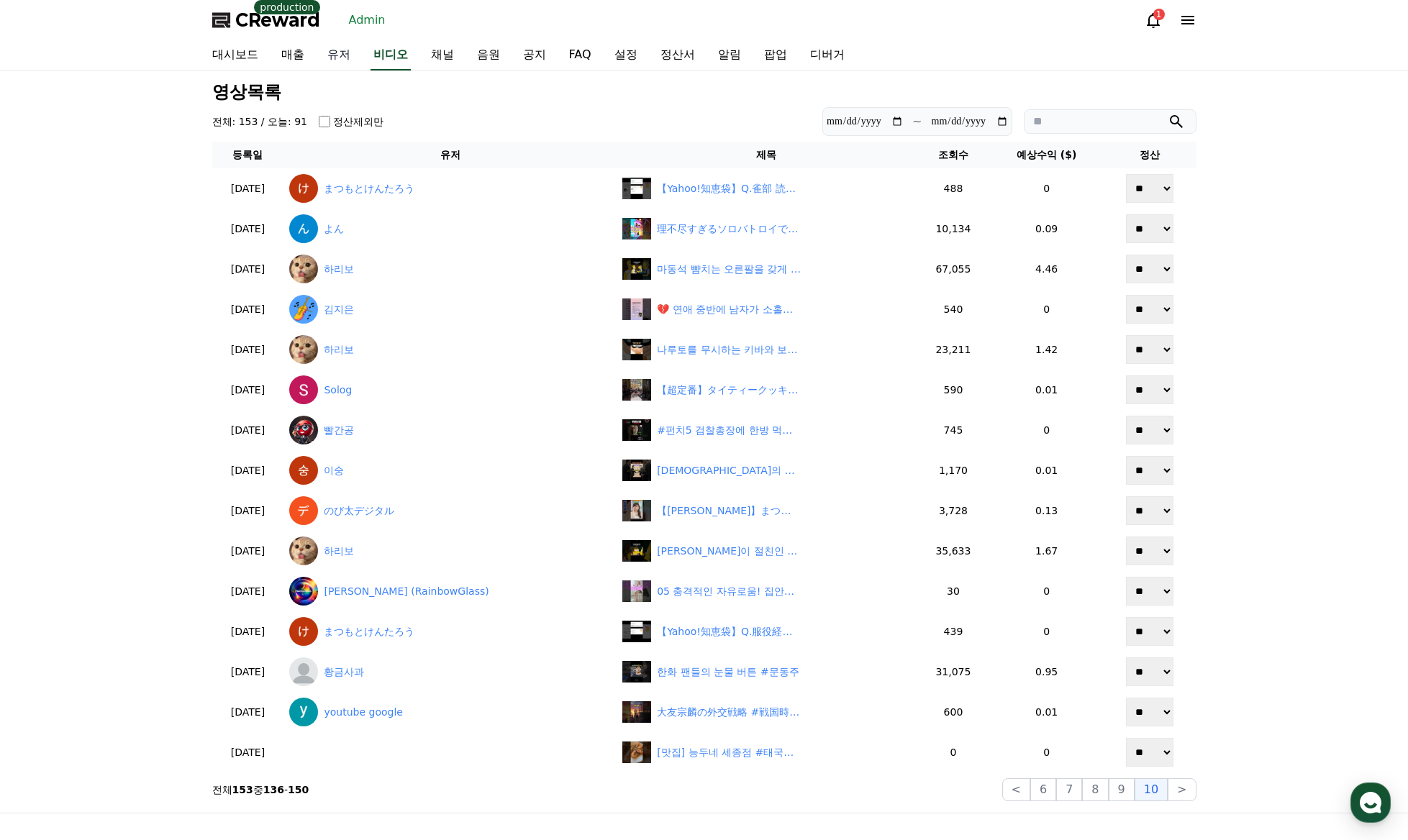
click at [346, 63] on link "유저" at bounding box center [338, 55] width 46 height 30
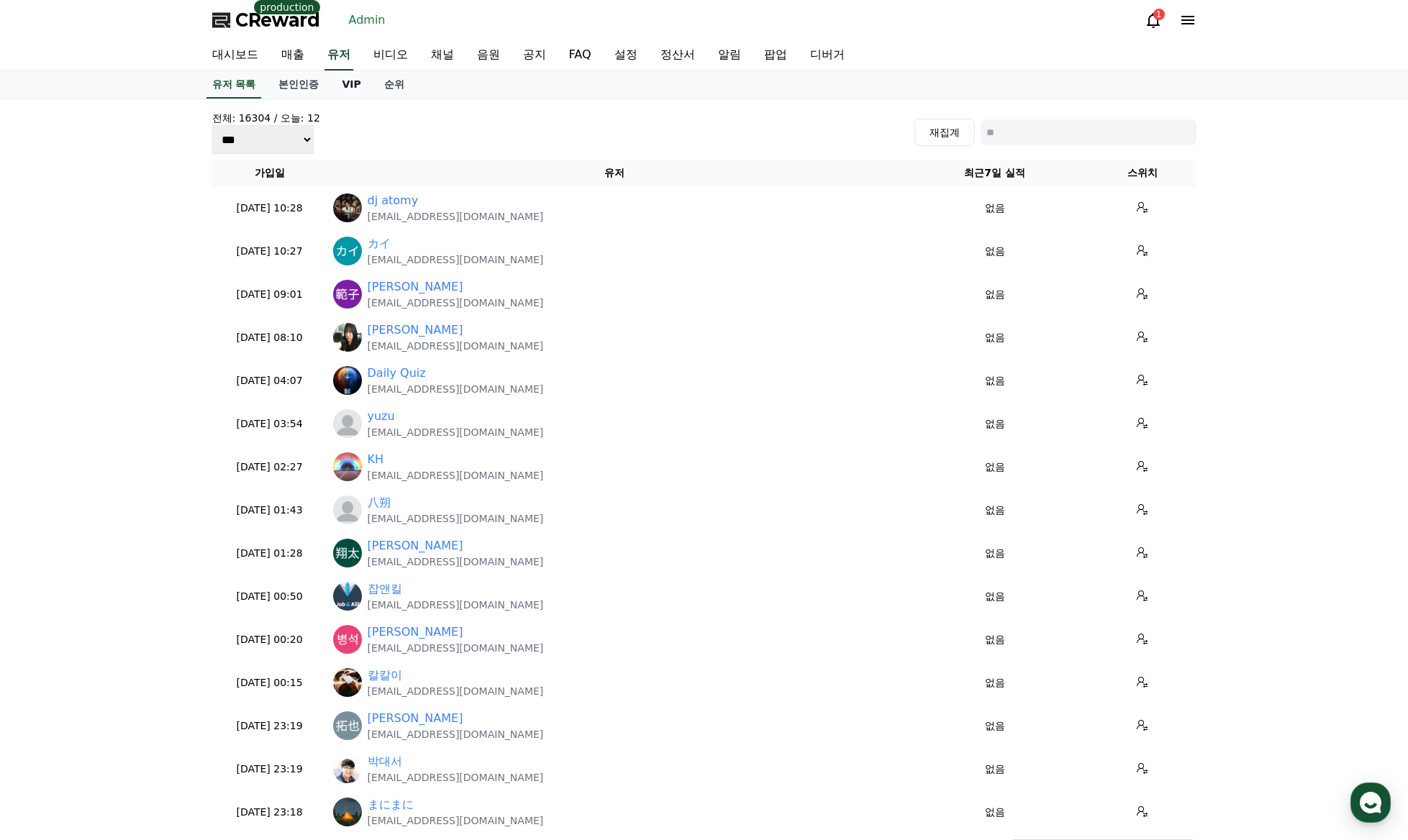
click at [359, 79] on link "VIP" at bounding box center [351, 85] width 42 height 27
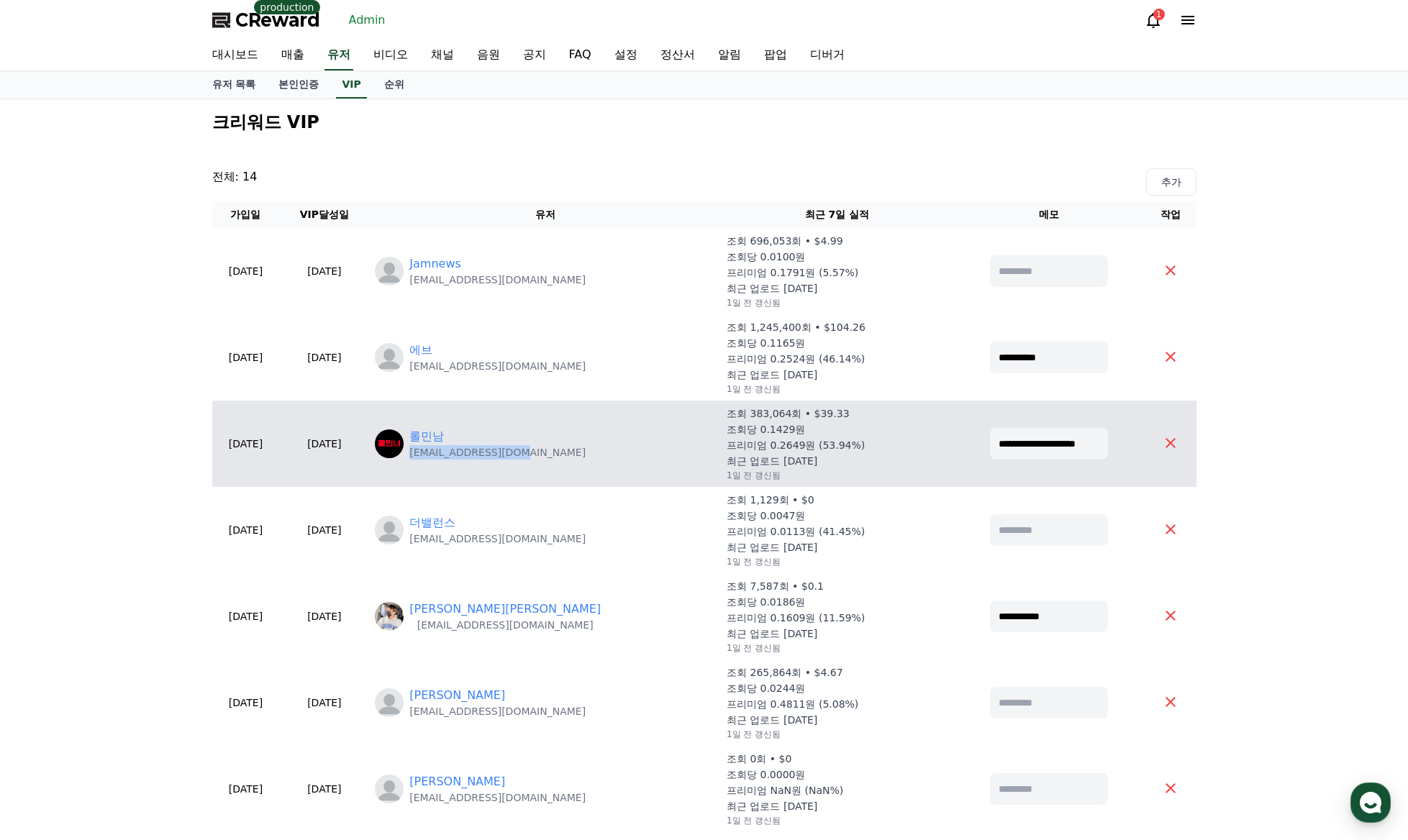
drag, startPoint x: 554, startPoint y: 454, endPoint x: 451, endPoint y: 457, distance: 103.0
click at [451, 457] on p "lolminnam@gmail.com" at bounding box center [498, 452] width 176 height 15
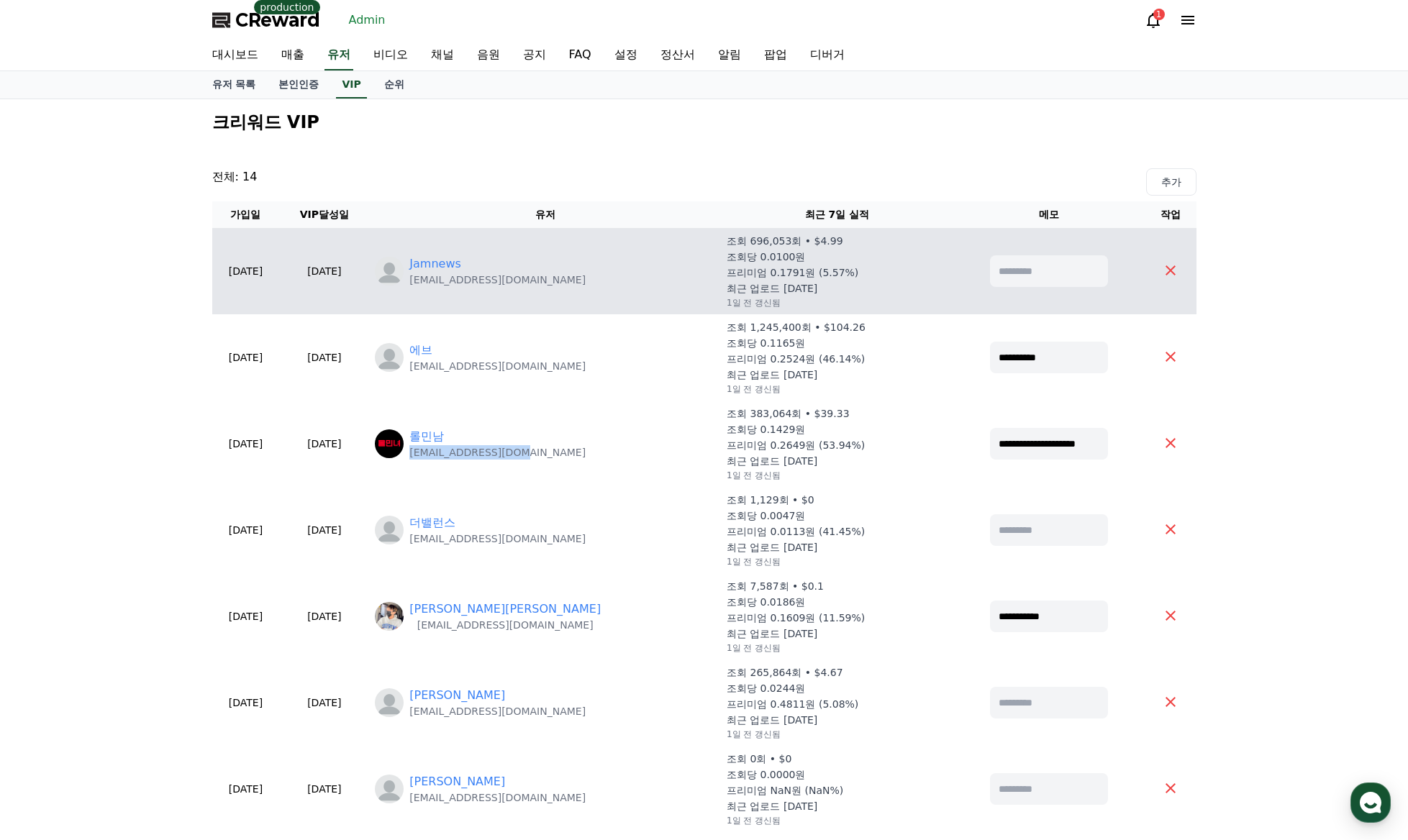
copy p "lolminnam@gmail.com"
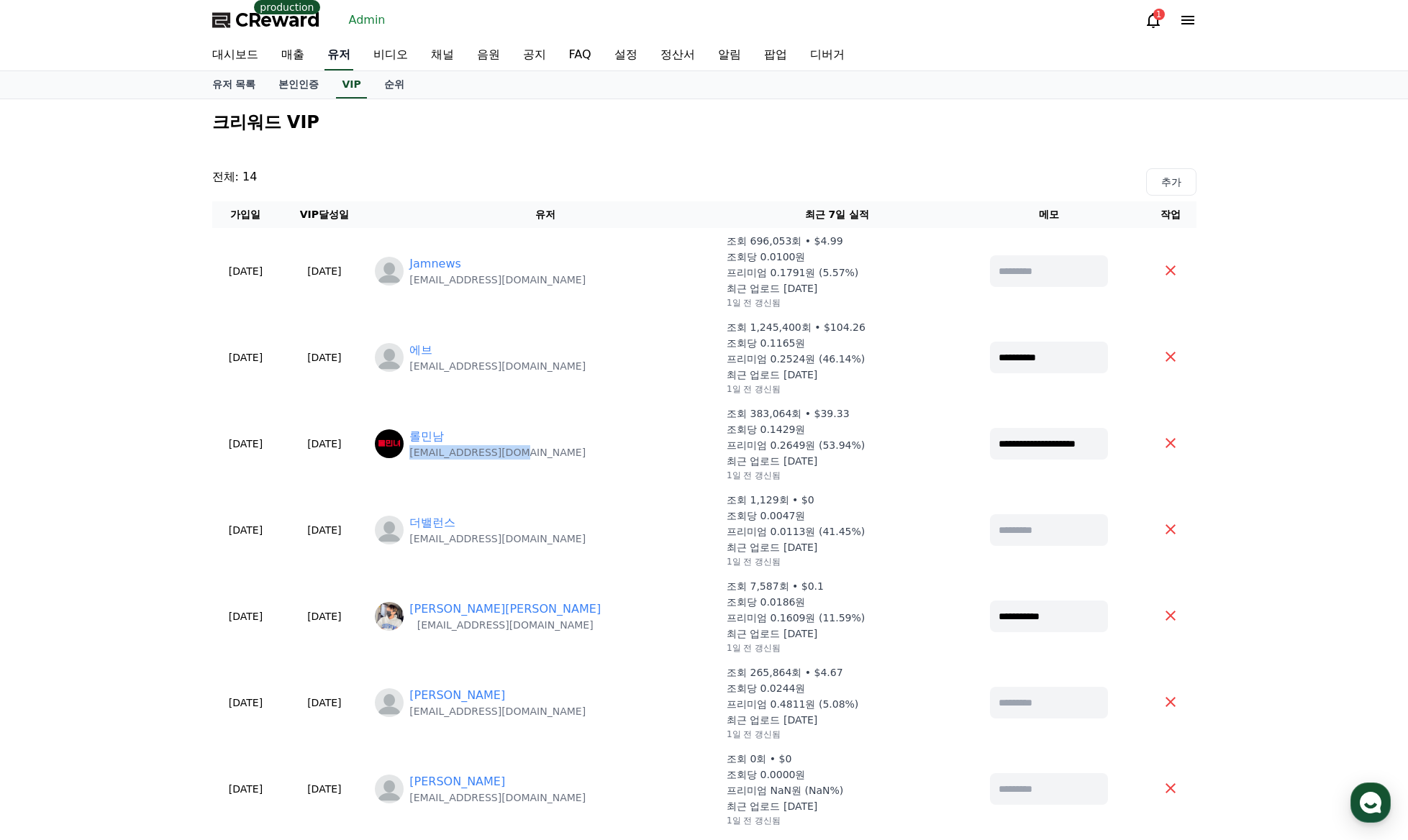
click at [337, 62] on link "유저" at bounding box center [338, 55] width 29 height 30
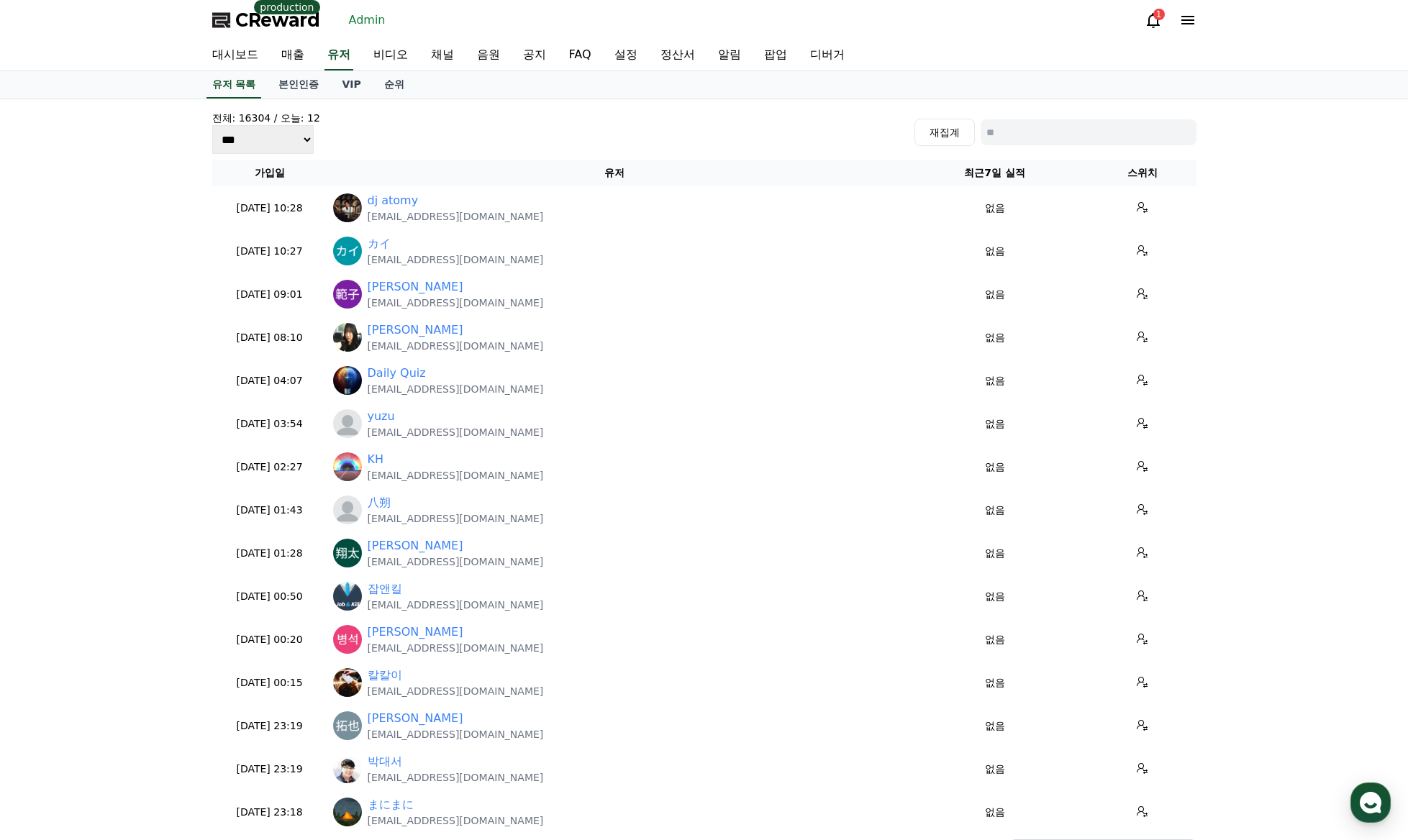
click at [1067, 128] on input at bounding box center [1089, 132] width 216 height 26
paste input "**********"
type input "**********"
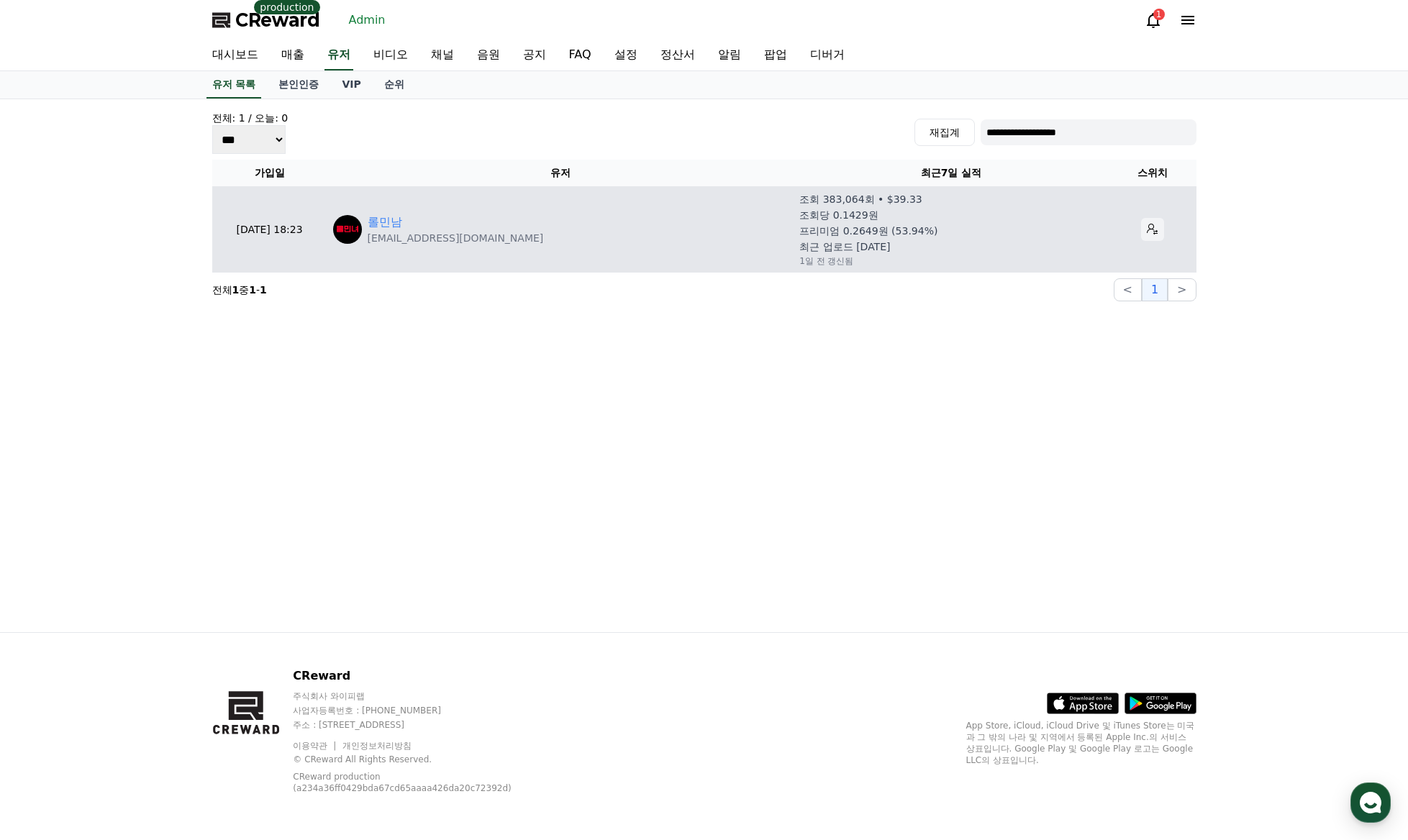
click at [1147, 228] on icon at bounding box center [1153, 229] width 10 height 10
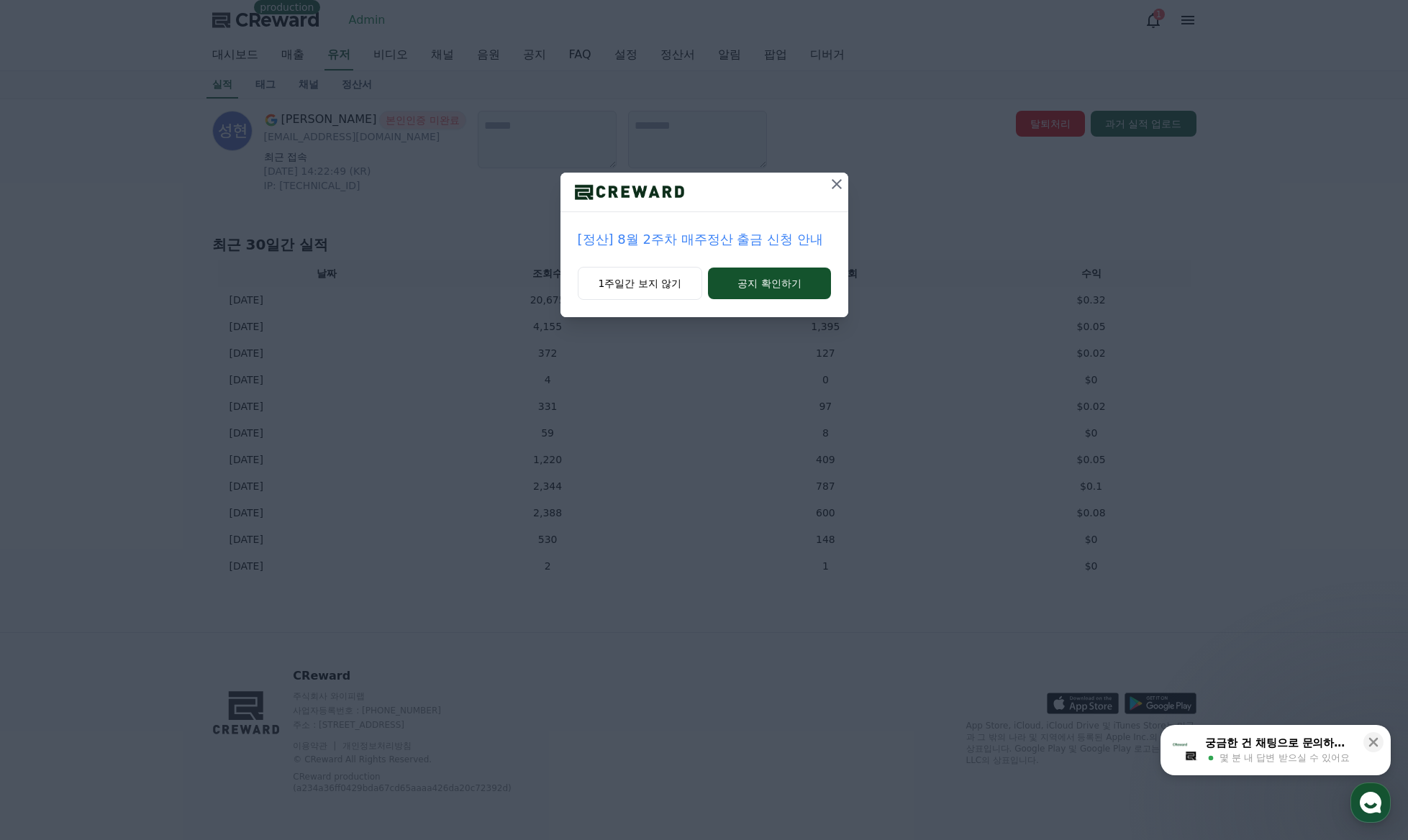
click at [834, 183] on icon at bounding box center [837, 185] width 10 height 10
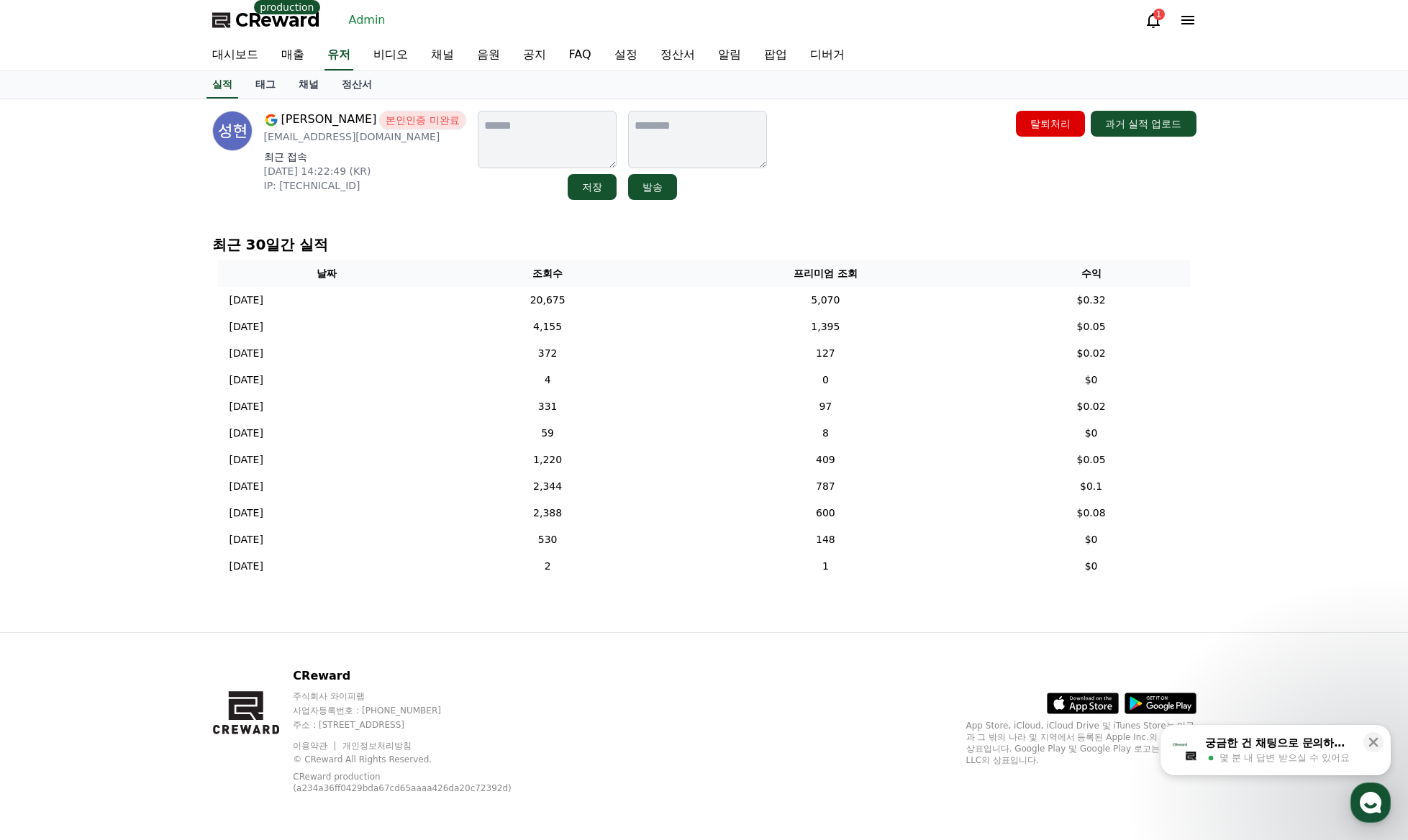
click at [818, 187] on div "조성현 본인인증 미완료 slrlal2887@naver.com 최근 접속 2025-07-22 14:22:49 (KR) IP: 2406:5900:…" at bounding box center [704, 155] width 984 height 89
click at [313, 91] on link "채널" at bounding box center [309, 85] width 44 height 27
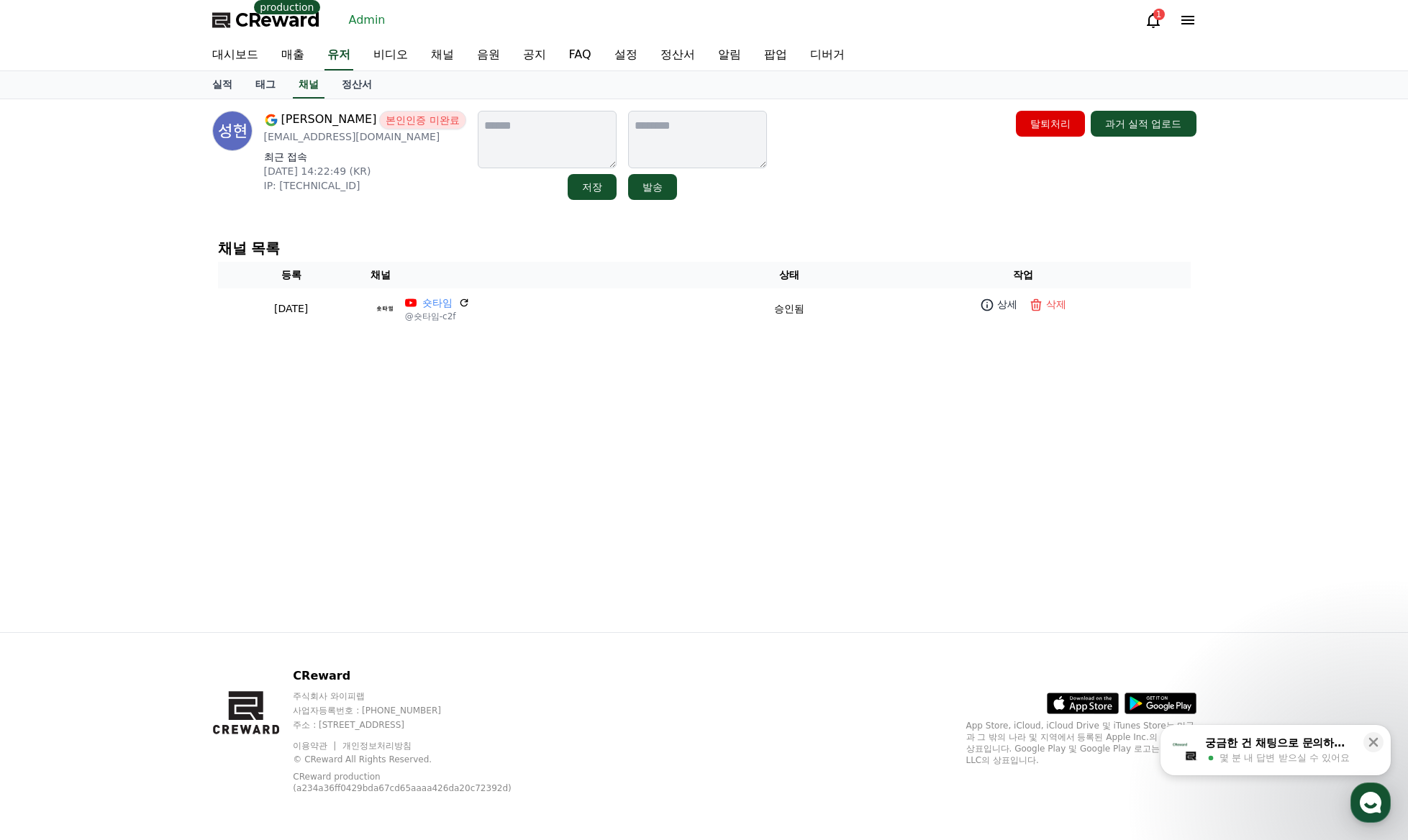
click at [863, 166] on div "조성현 본인인증 미완료 slrlal2887@naver.com 최근 접속 2025-07-22 14:22:49 (KR) IP: 2406:5900:…" at bounding box center [704, 155] width 984 height 89
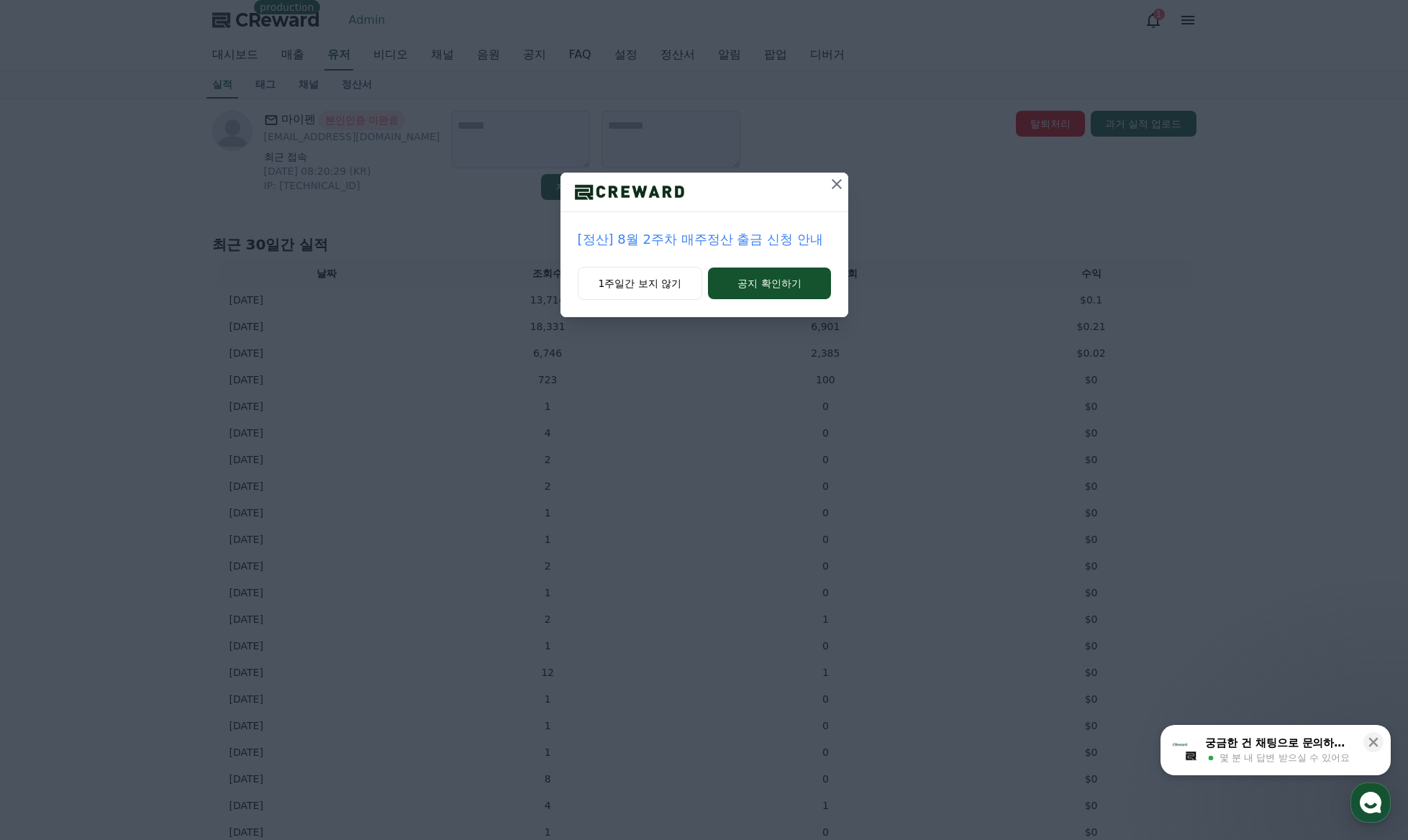
click at [841, 180] on icon at bounding box center [837, 184] width 17 height 17
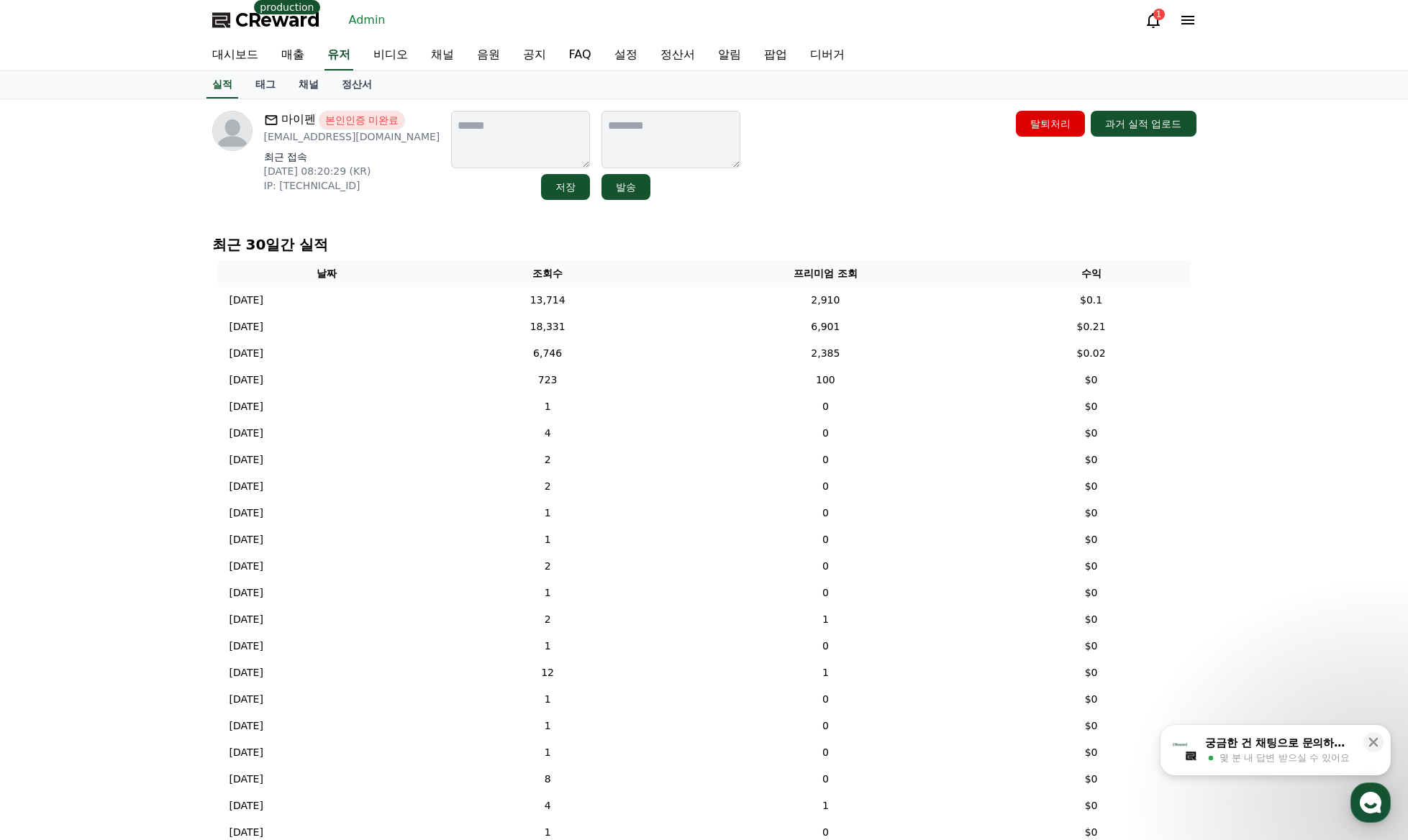
click at [892, 184] on div "마이펜 본인인증 미완료 kelkel05@naver.com 최근 접속 2025-08-15 08:20:29 (KR) IP: 121.132.45.2…" at bounding box center [704, 155] width 984 height 89
click at [1208, 233] on div "마이펜 본인인증 미완료 kelkel05@naver.com 최근 접속 2025-08-15 08:20:29 (KR) IP: 121.132.45.2…" at bounding box center [704, 511] width 1408 height 825
click at [904, 202] on div "마이펜 본인인증 미완료 kelkel05@naver.com 최근 접속 2025-08-15 08:20:29 (KR) IP: 121.132.45.2…" at bounding box center [704, 155] width 996 height 101
click at [847, 208] on div "마이펜 본인인증 미완료 kelkel05@naver.com 최근 접속 2025-08-15 08:20:29 (KR) IP: 121.132.45.2…" at bounding box center [704, 511] width 1007 height 825
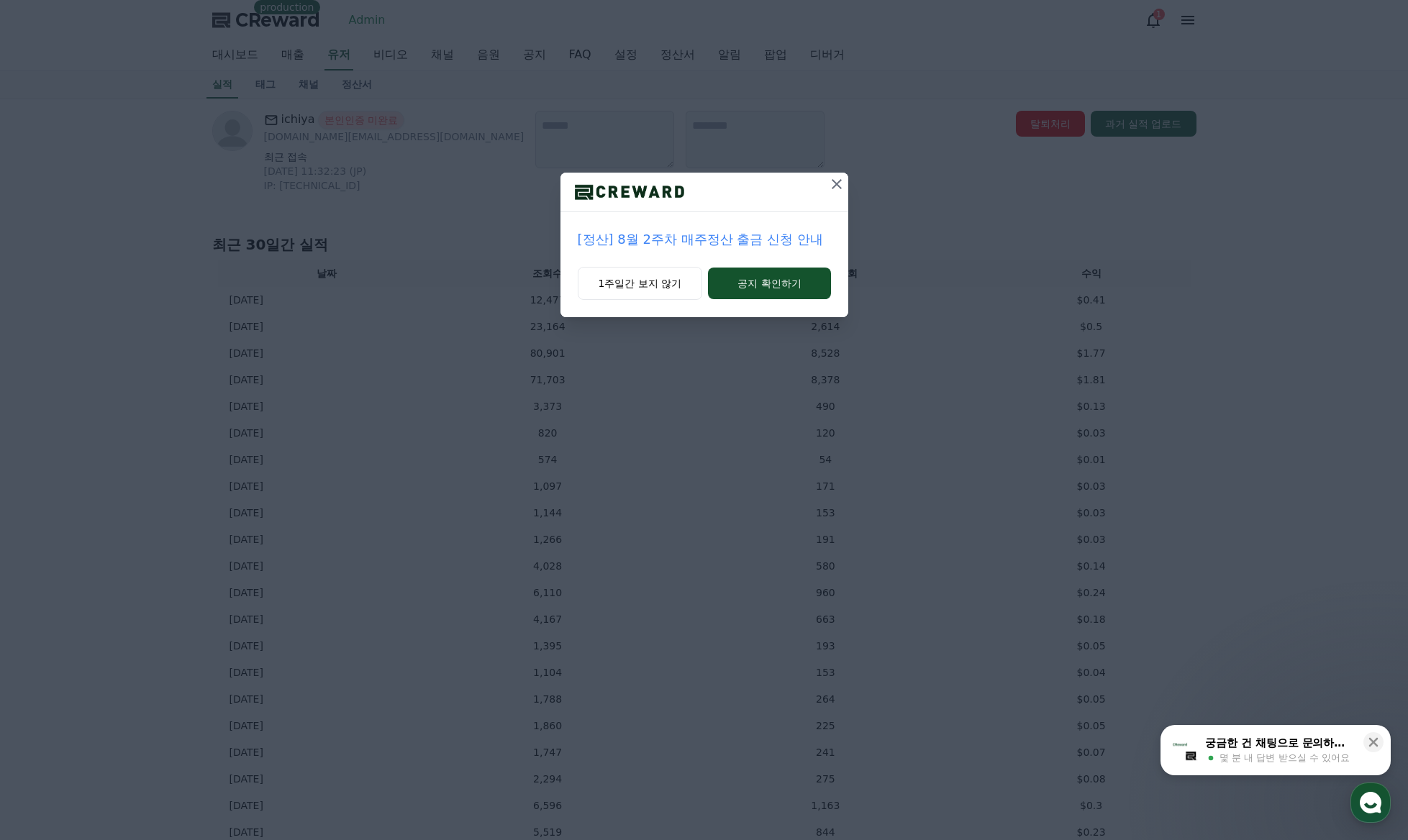
drag, startPoint x: 840, startPoint y: 181, endPoint x: 822, endPoint y: 183, distance: 18.1
click at [838, 183] on icon at bounding box center [837, 185] width 10 height 10
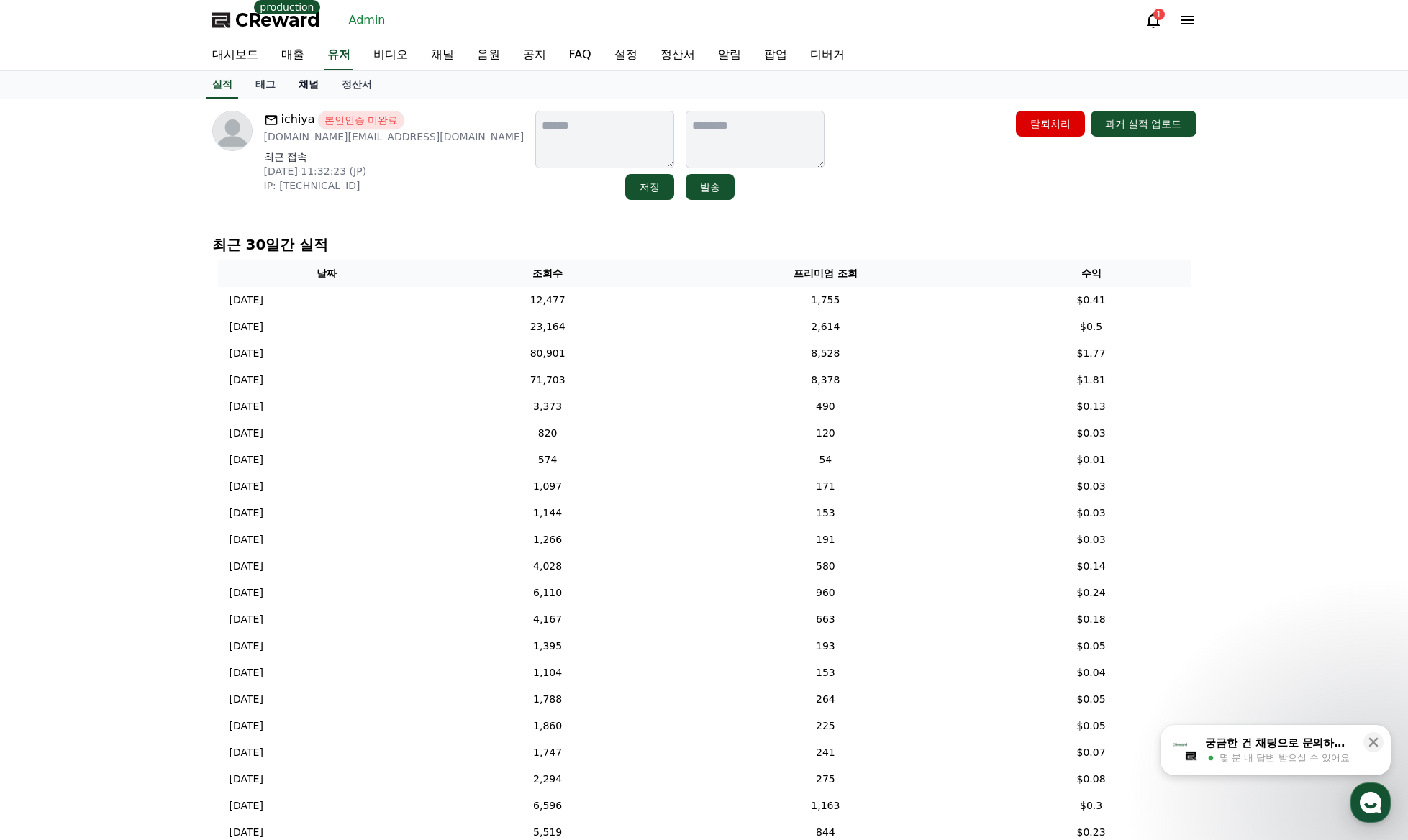
click at [304, 92] on link "채널" at bounding box center [309, 85] width 44 height 27
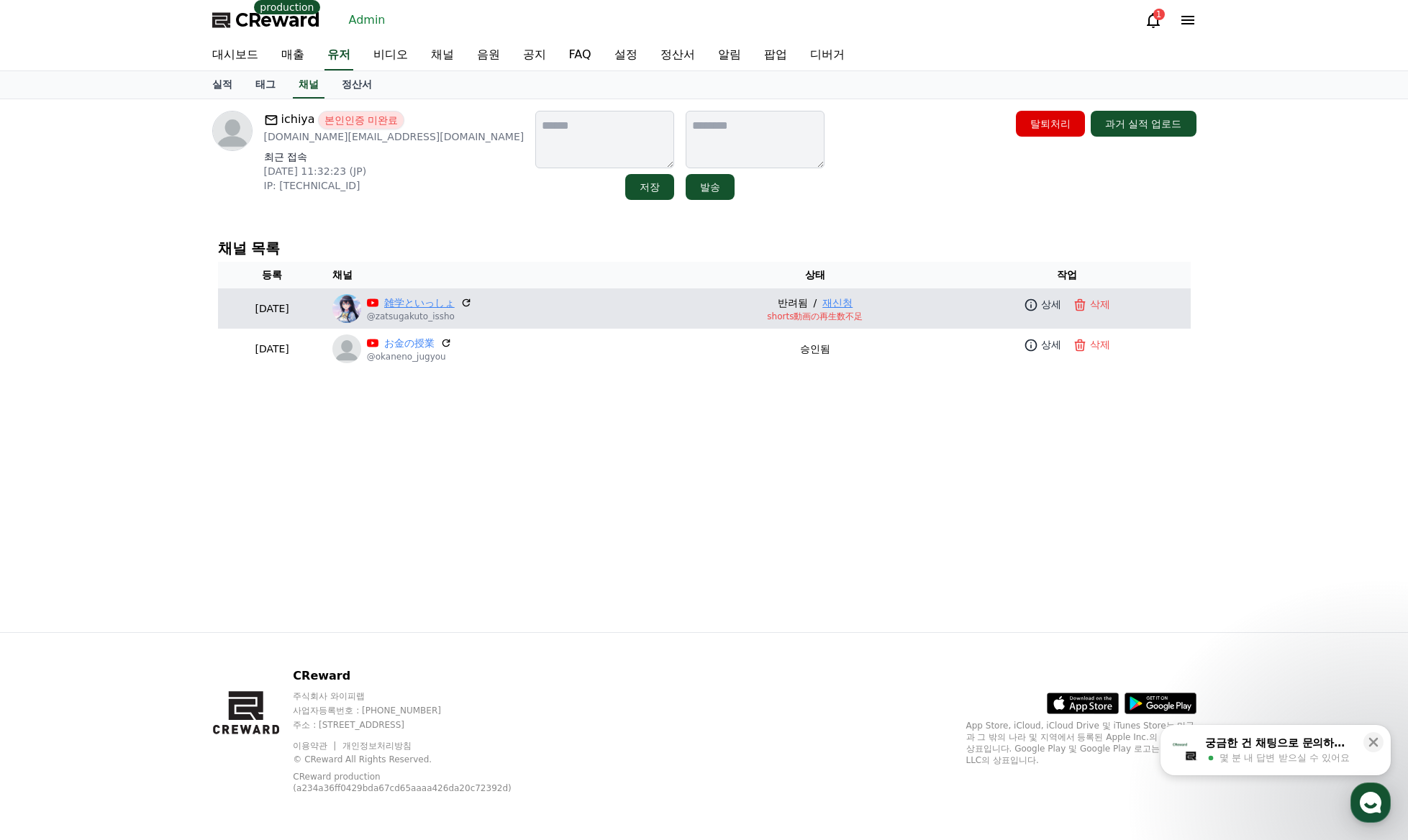
click at [445, 299] on link "雑学といっしょ" at bounding box center [419, 302] width 71 height 15
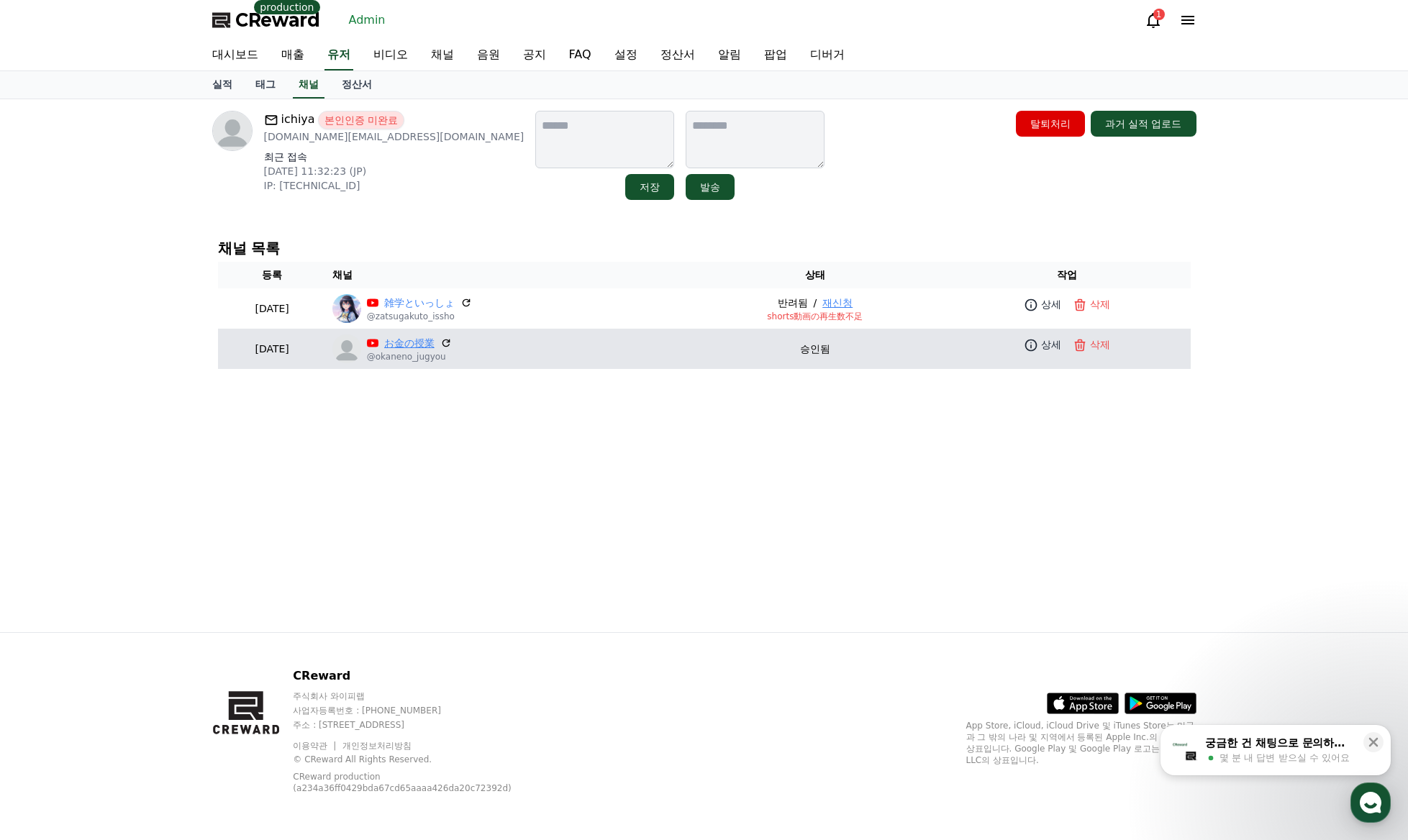
click at [434, 343] on link "お金の授業" at bounding box center [410, 342] width 51 height 15
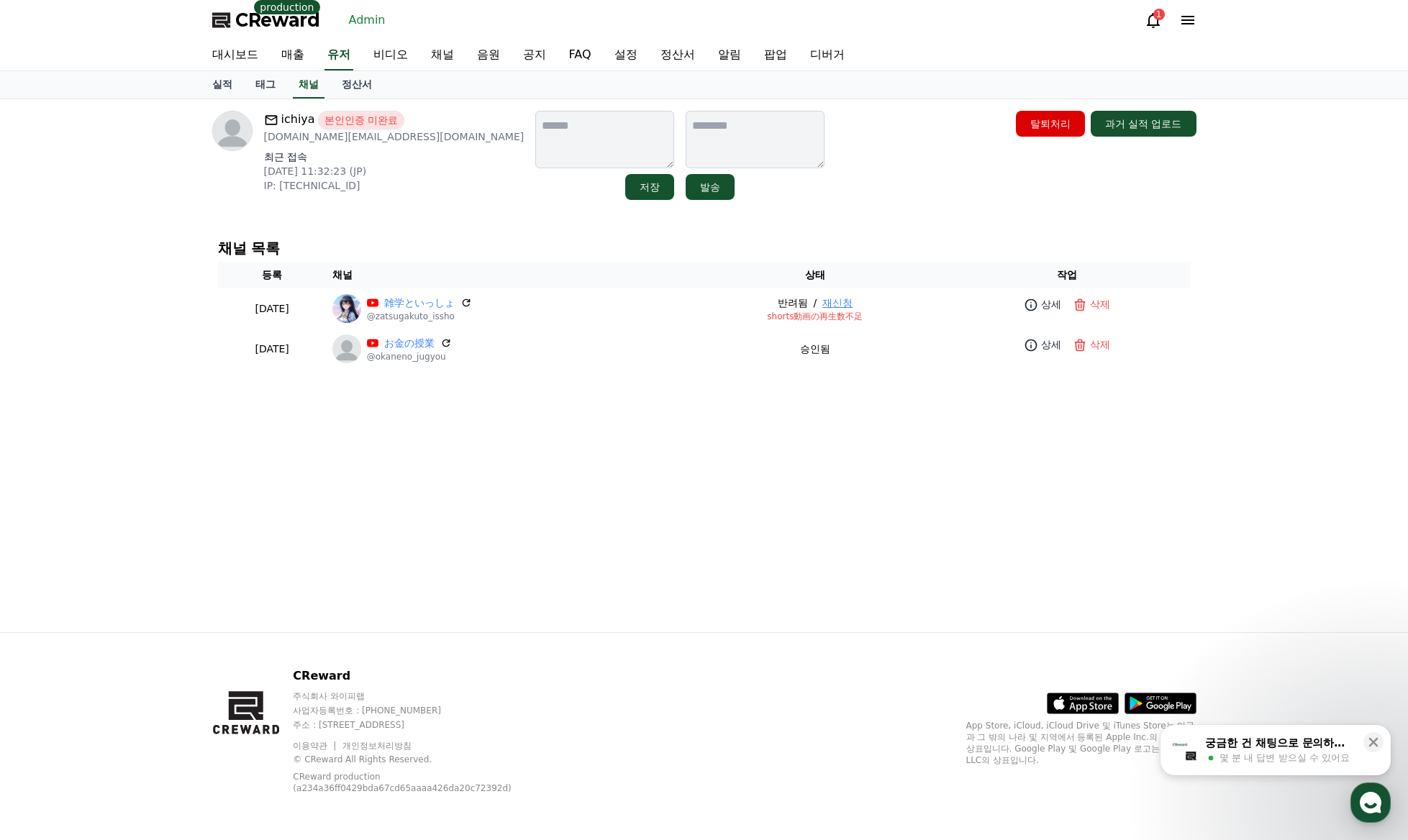
click at [820, 206] on div "ichiya 본인인증 미완료 [DOMAIN_NAME][EMAIL_ADDRESS][DOMAIN_NAME] 최근 접속 [DATE] 11:32:23…" at bounding box center [704, 366] width 1007 height 533
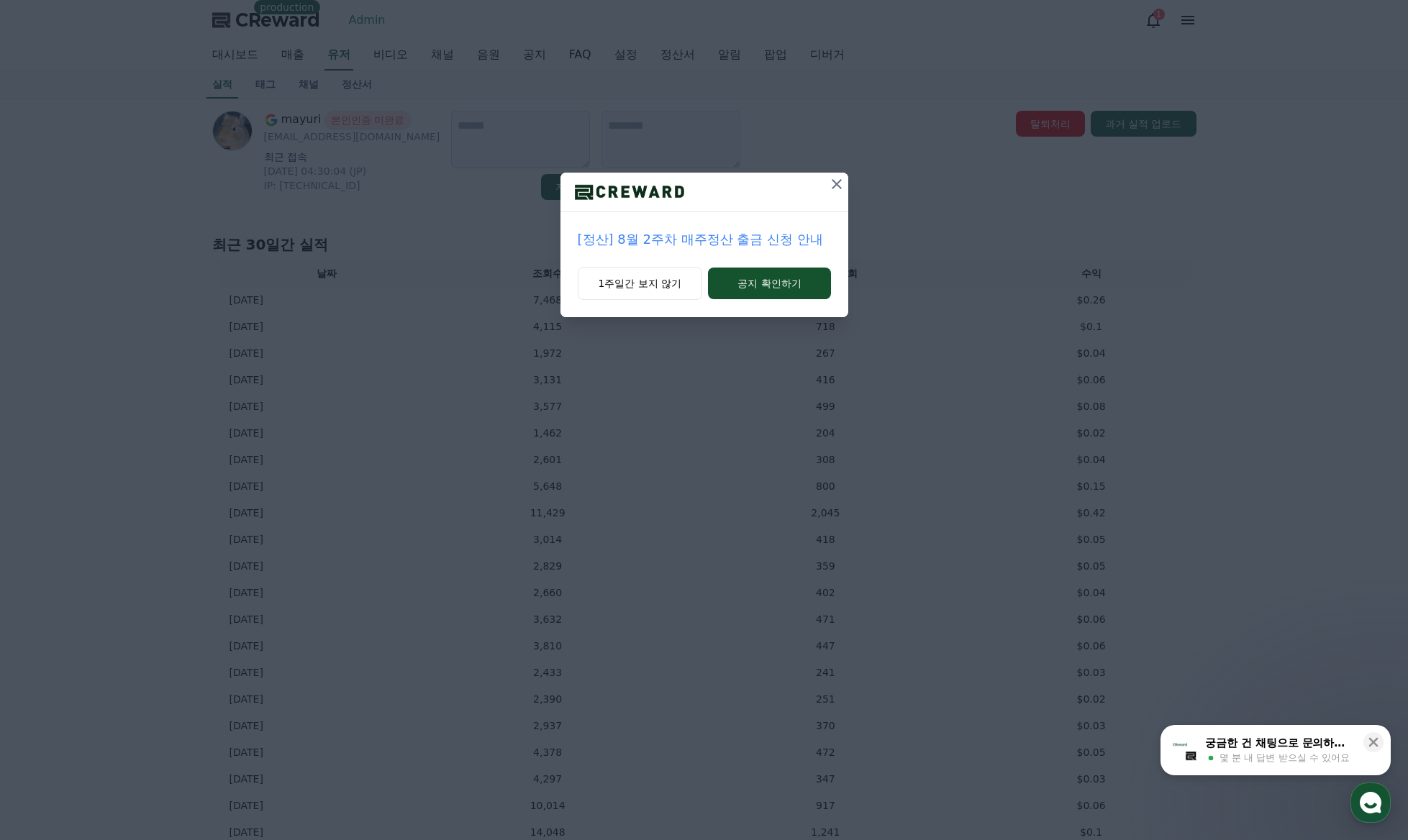
click at [839, 183] on icon at bounding box center [837, 184] width 17 height 17
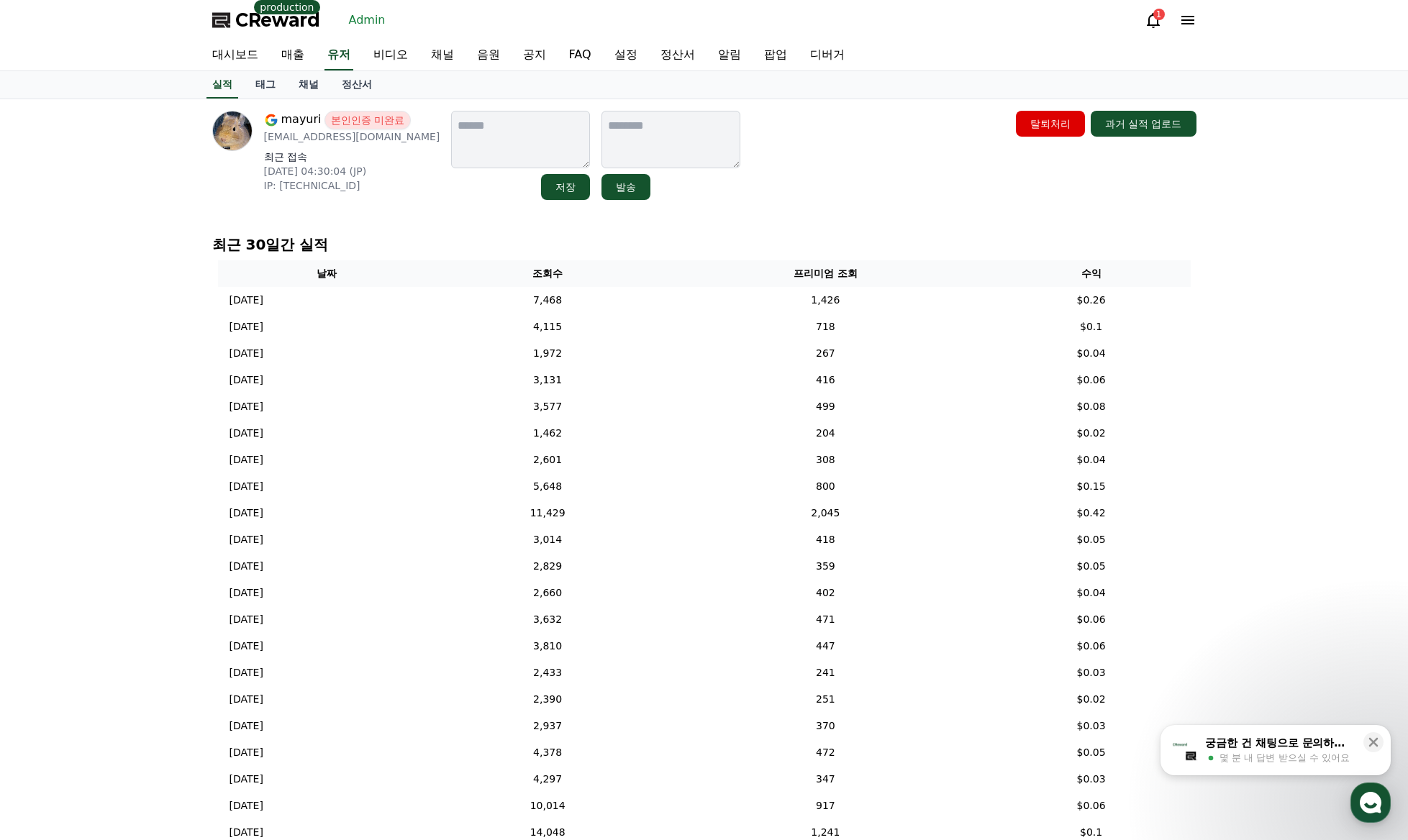
click at [904, 187] on div "[PERSON_NAME] 본인인증 미완료 [EMAIL_ADDRESS][DOMAIN_NAME] 최근 접속 [DATE] 04:30:04 (JP) …" at bounding box center [704, 155] width 984 height 89
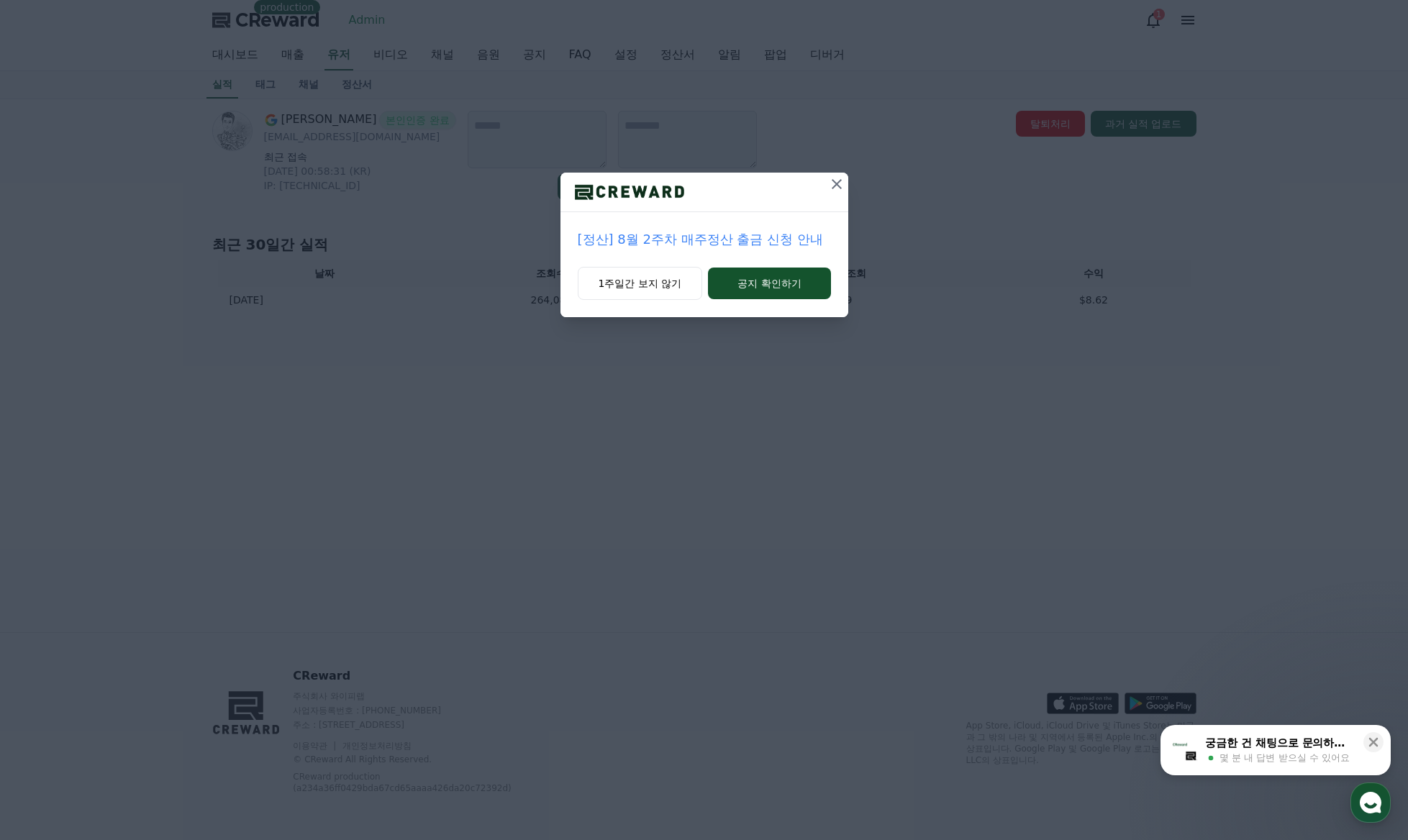
click at [839, 180] on icon at bounding box center [837, 184] width 17 height 17
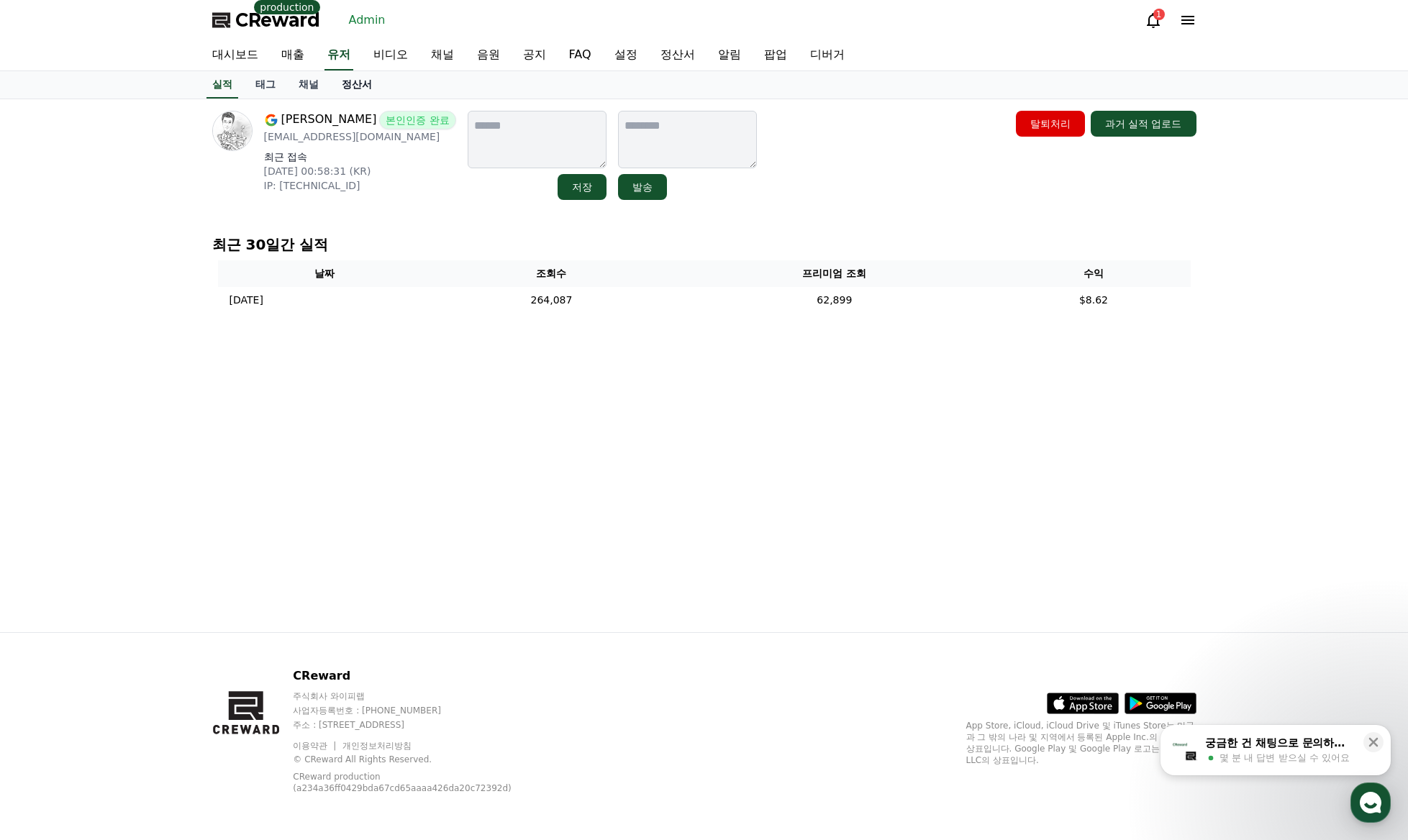
click at [364, 85] on link "정산서" at bounding box center [357, 85] width 53 height 27
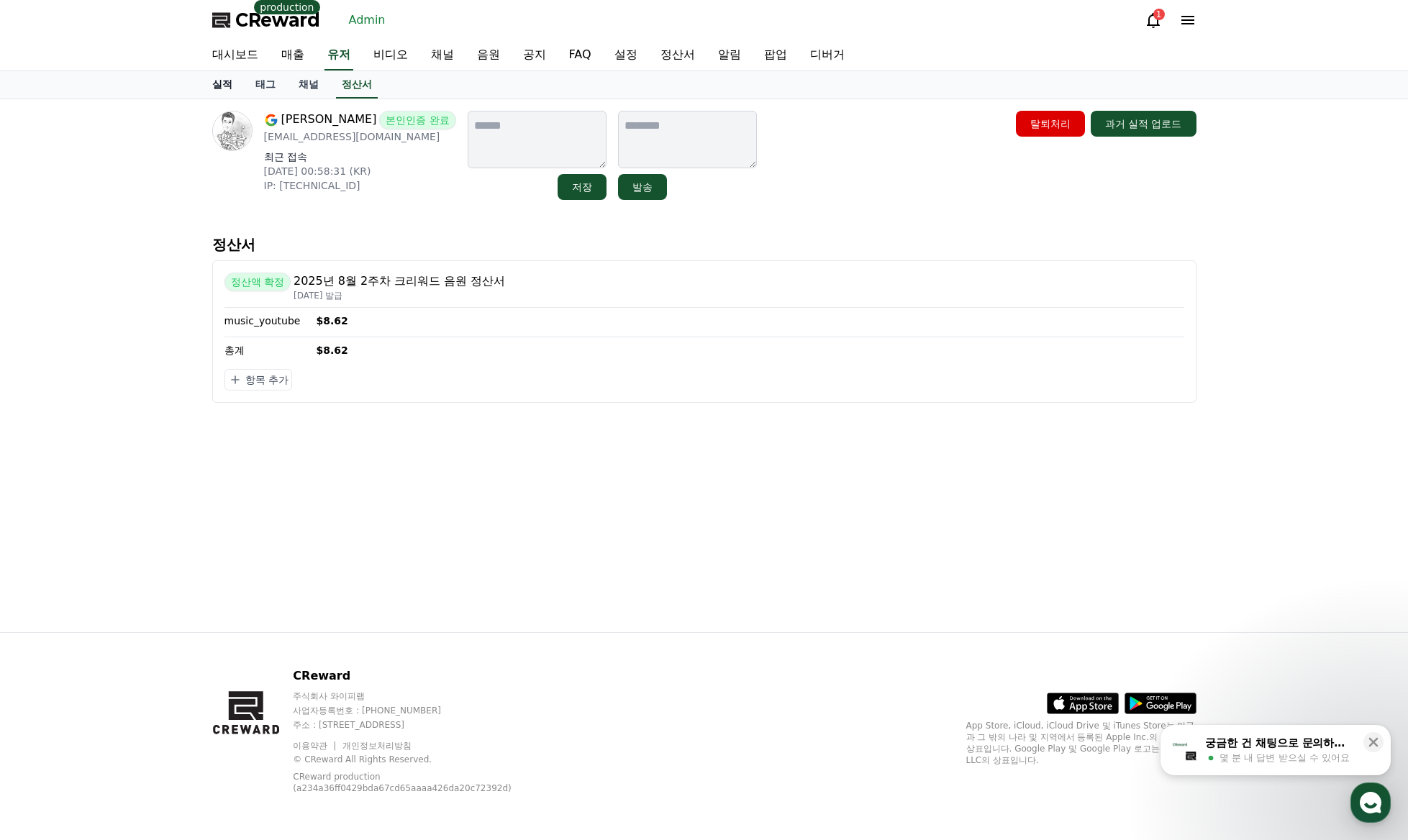
click at [216, 85] on link "실적" at bounding box center [222, 85] width 44 height 27
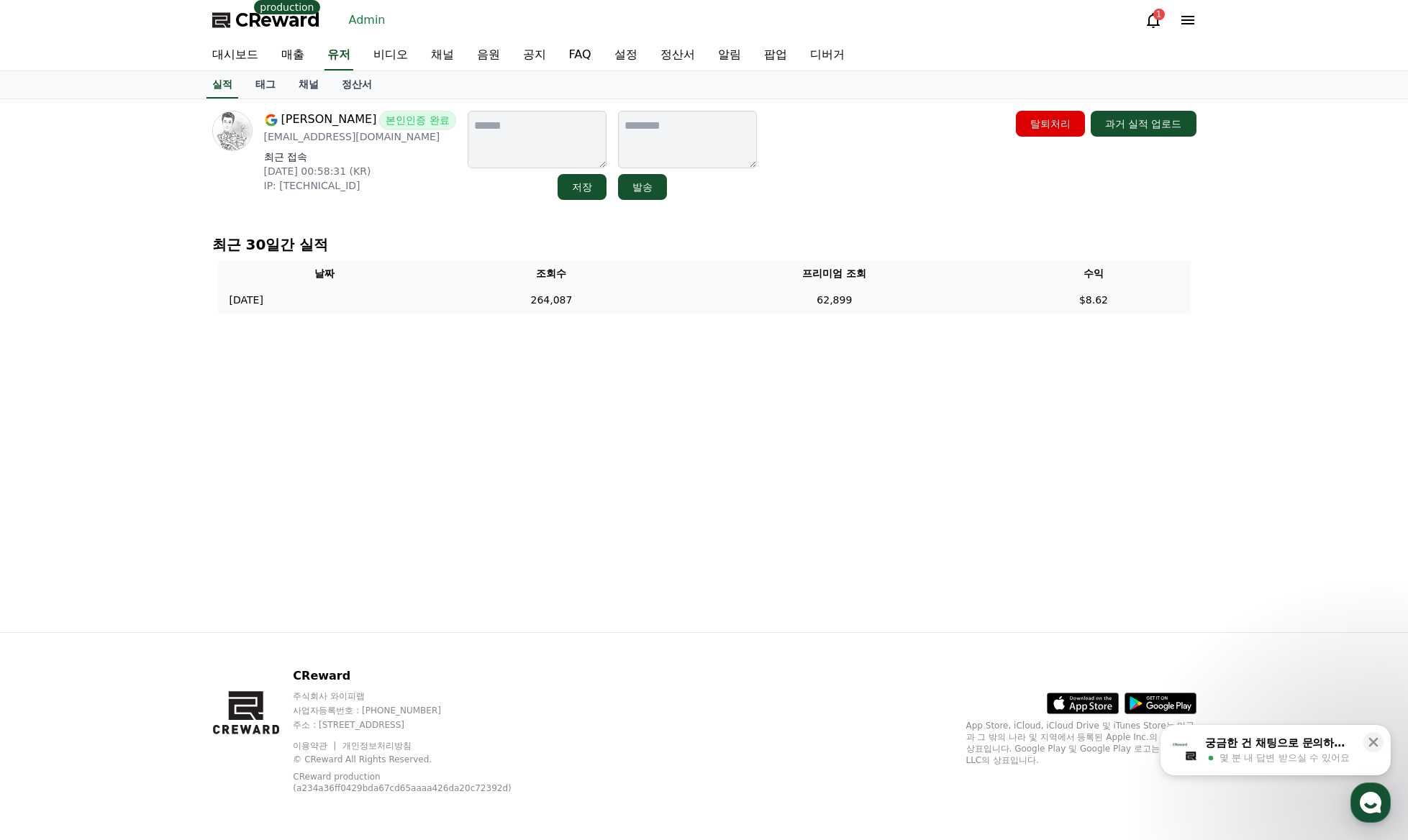
click at [595, 307] on td "264,087" at bounding box center [551, 300] width 241 height 27
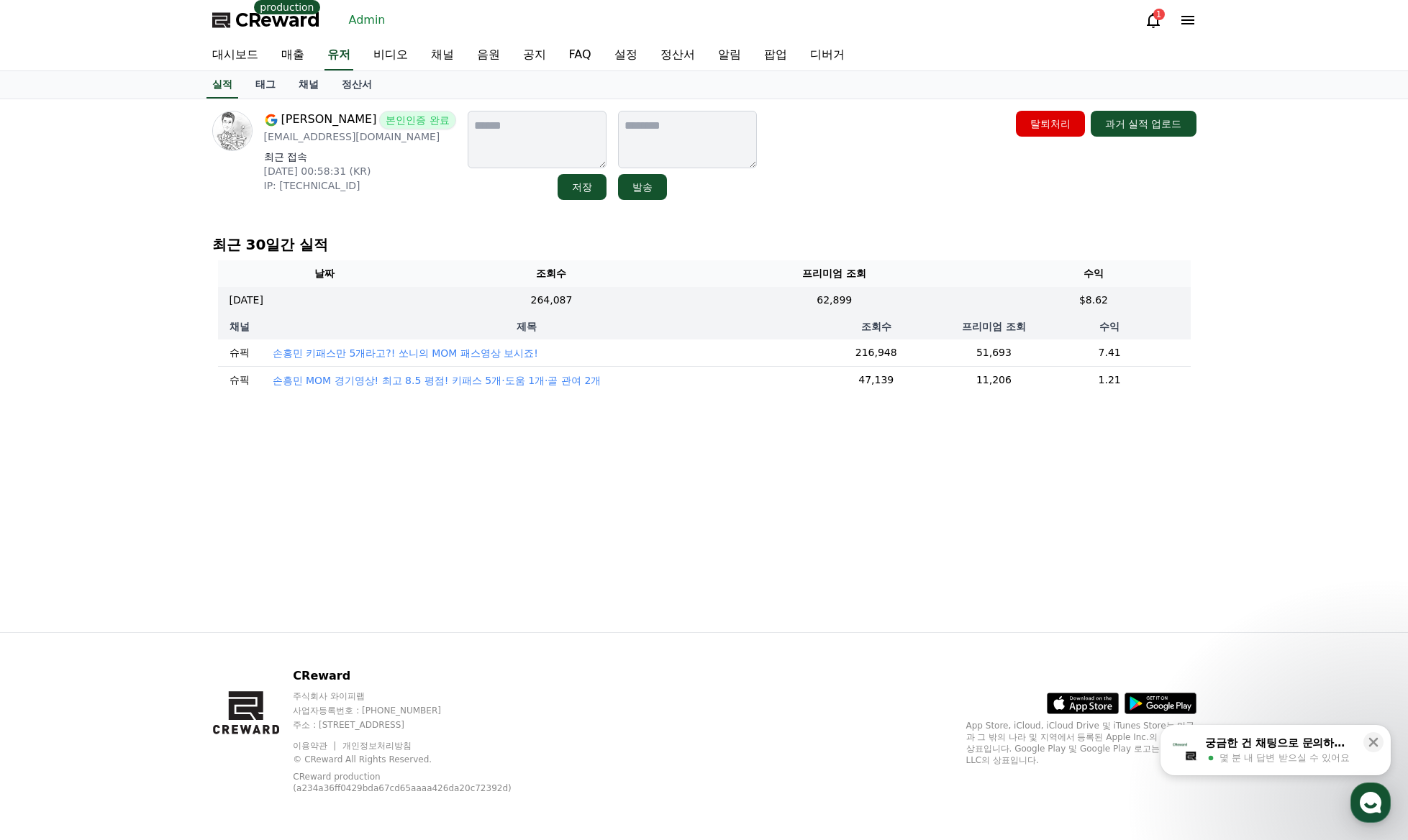
click at [887, 469] on div "Daniel Y 본인인증 완료 ccupidlove0717@gmail.com 최근 접속 2025-08-17 00:58:31 (KR) IP: 22…" at bounding box center [704, 366] width 1007 height 533
click at [784, 459] on div "Daniel Y 본인인증 완료 ccupidlove0717@gmail.com 최근 접속 2025-08-17 00:58:31 (KR) IP: 22…" at bounding box center [704, 366] width 1007 height 533
click at [512, 355] on p "손흥민 키패스만 5개라고?! 쏘니의 MOM 패스영상 보시죠!" at bounding box center [405, 353] width 266 height 15
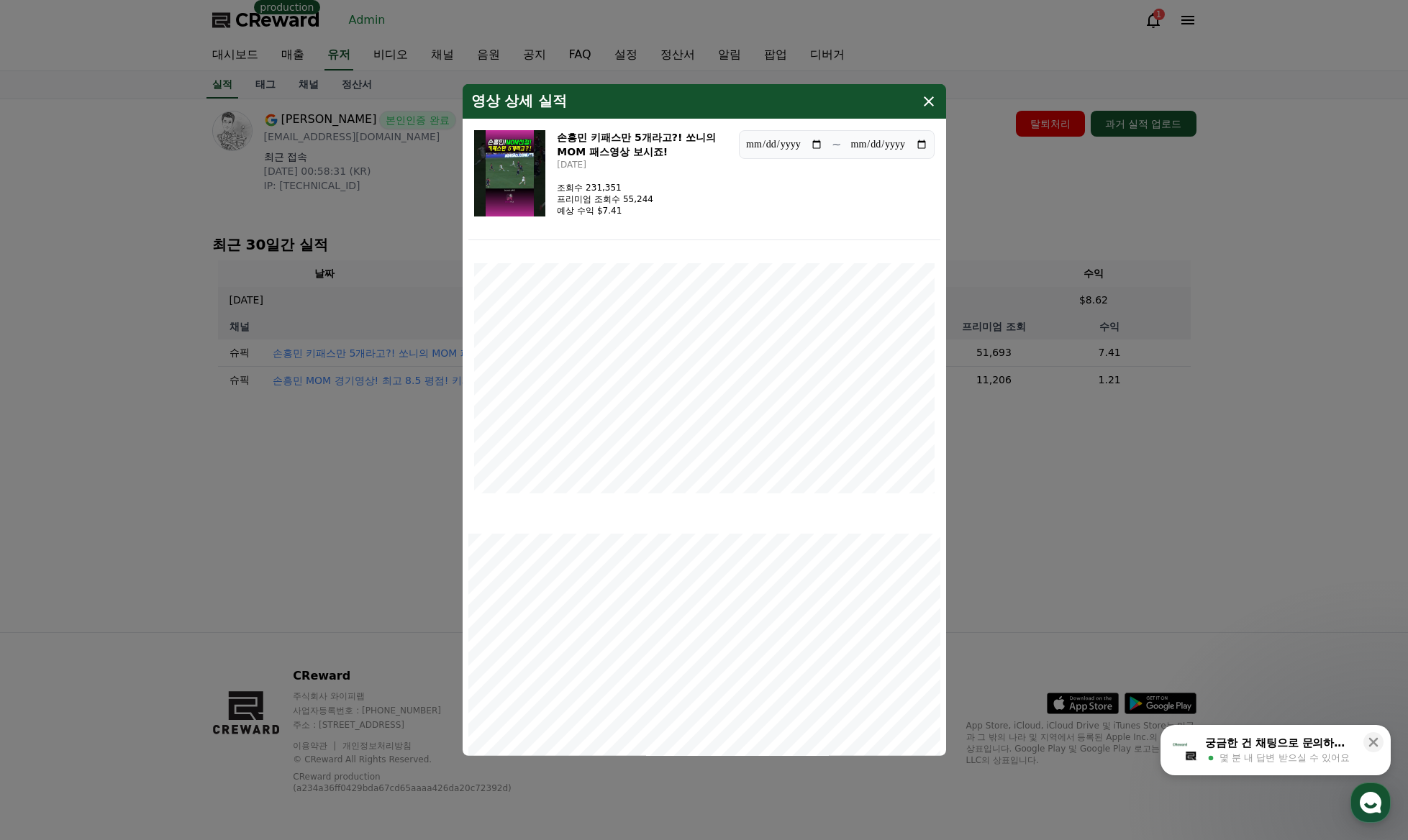
click at [1137, 216] on button "close modal" at bounding box center [704, 420] width 1408 height 840
